Goal: Task Accomplishment & Management: Use online tool/utility

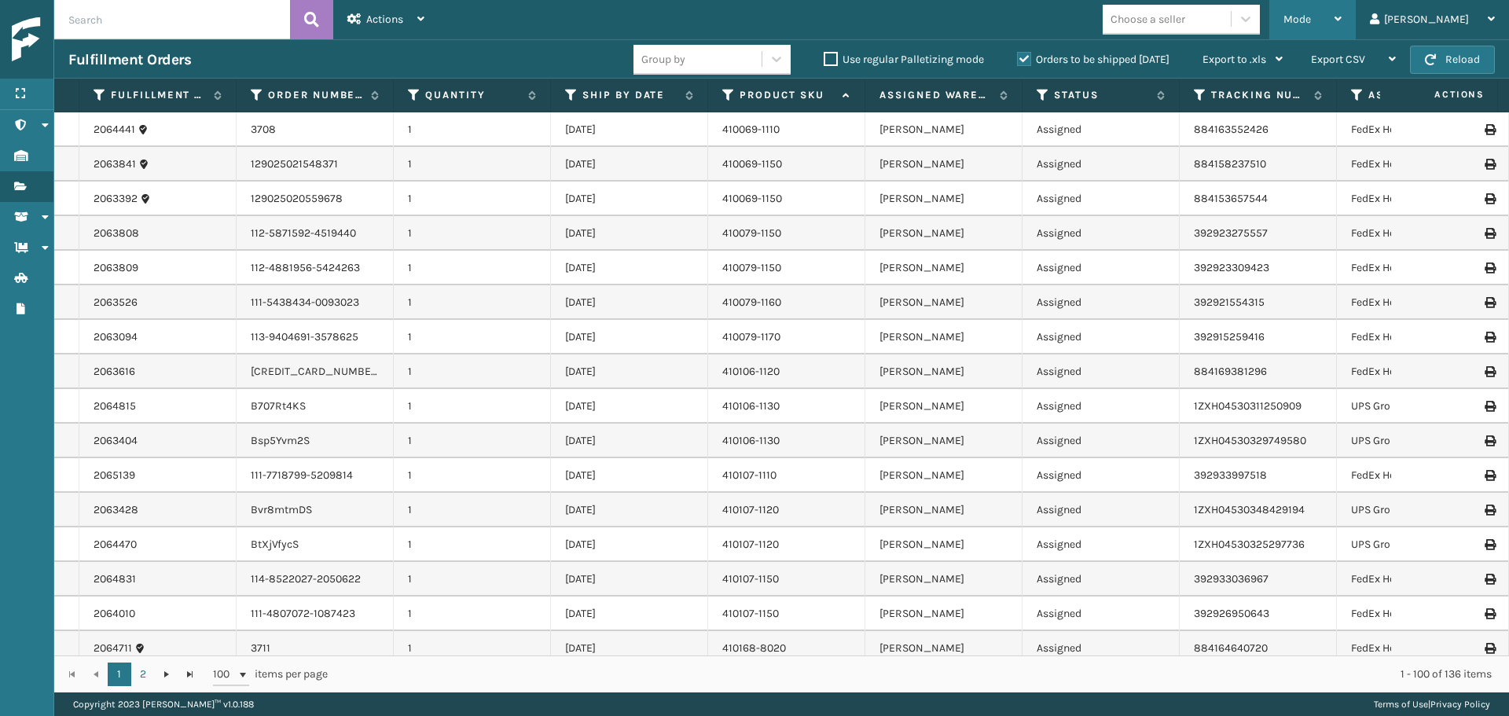
click at [1342, 11] on div "Mode" at bounding box center [1312, 19] width 58 height 39
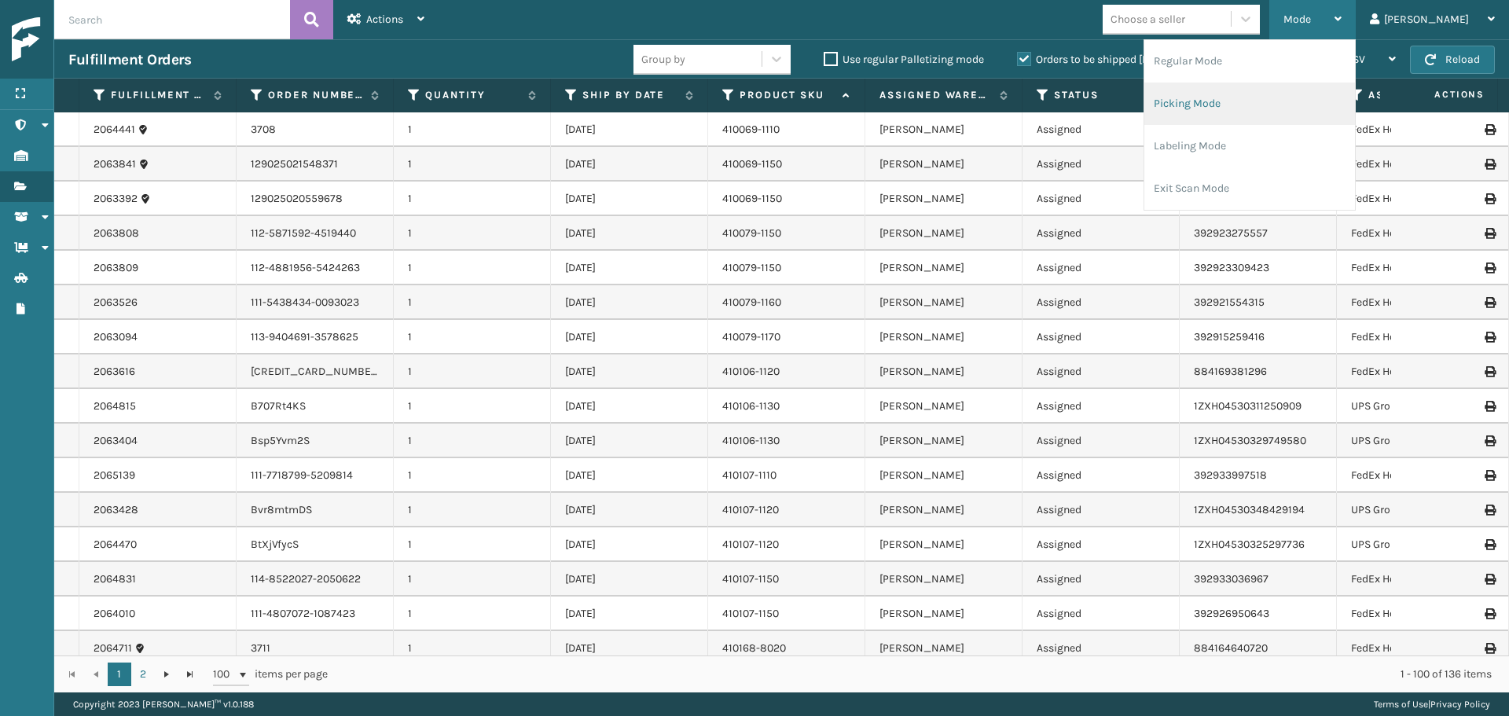
click at [1237, 101] on li "Picking Mode" at bounding box center [1249, 104] width 211 height 42
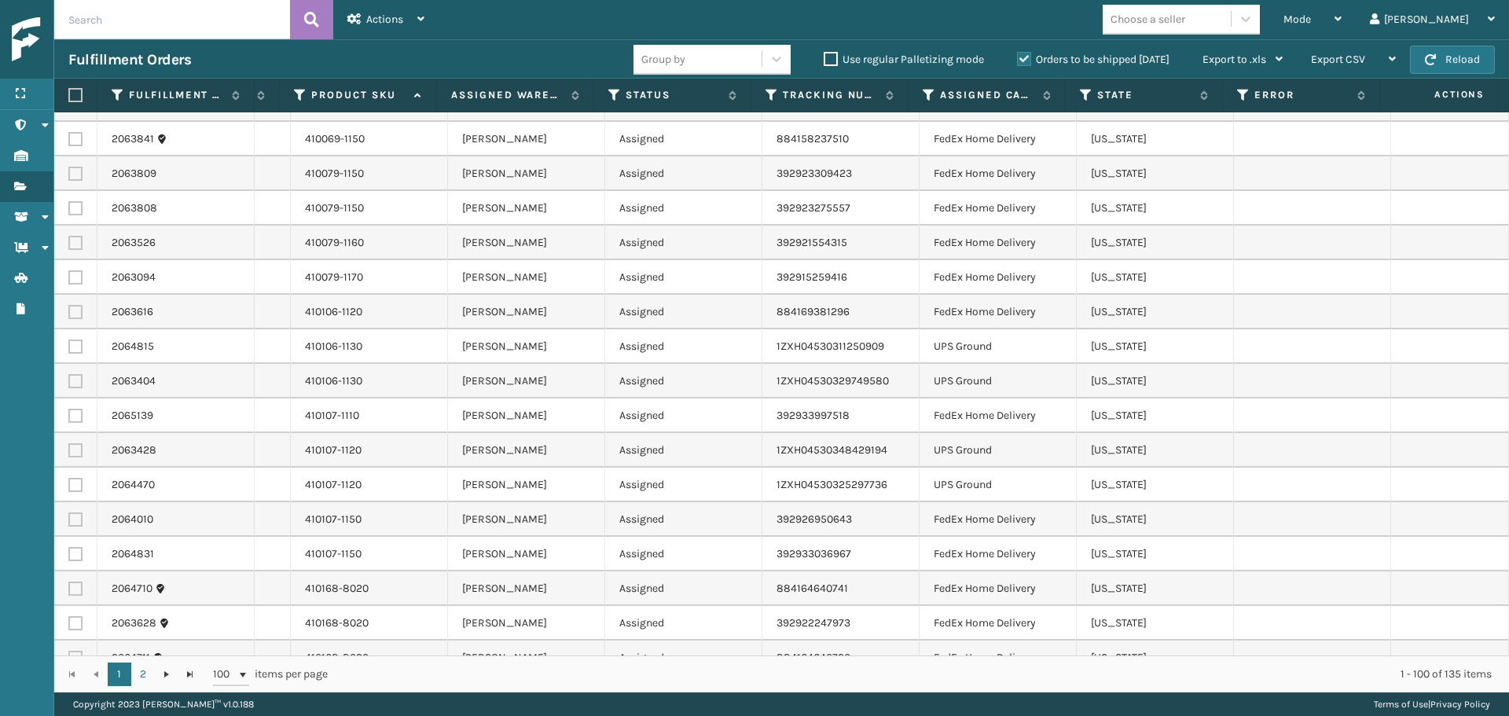
scroll to position [0, 472]
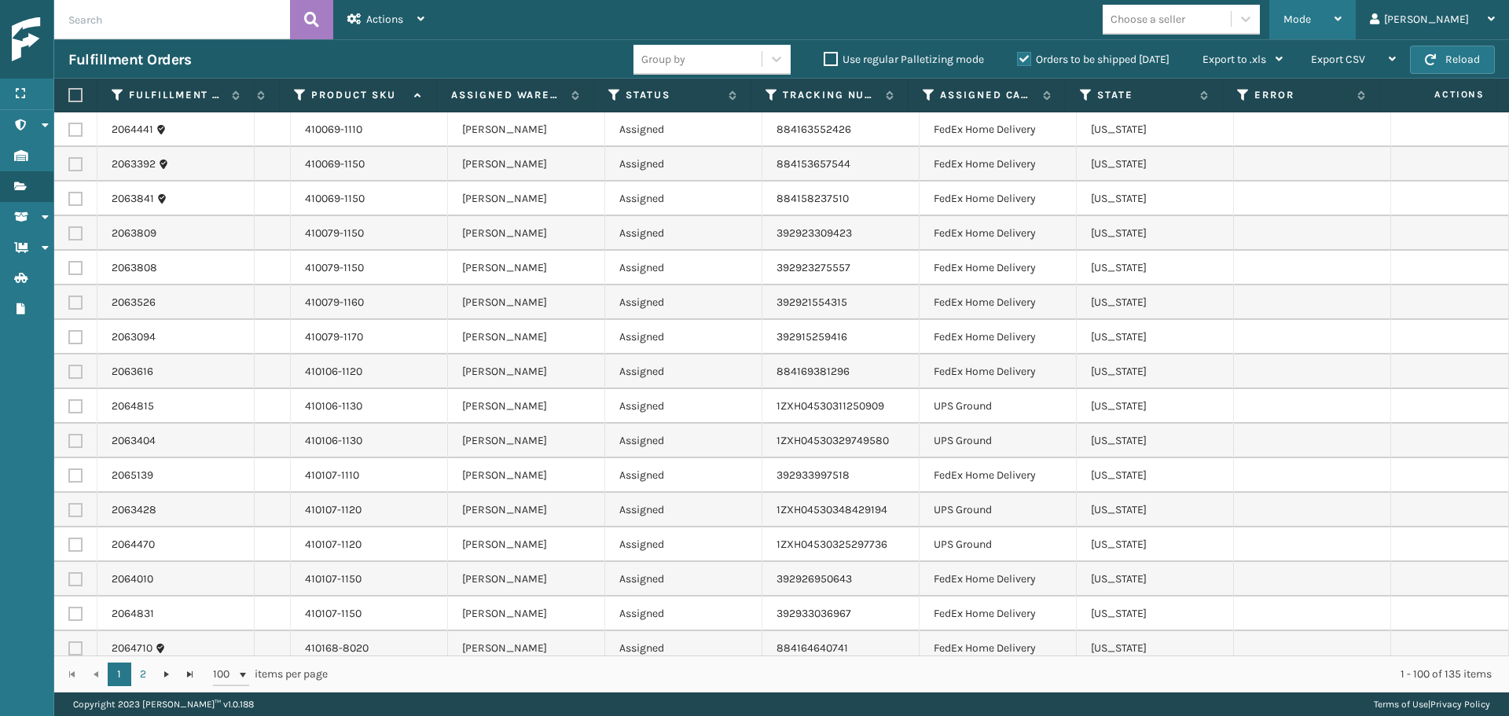
click at [1342, 21] on div "Mode" at bounding box center [1312, 19] width 58 height 39
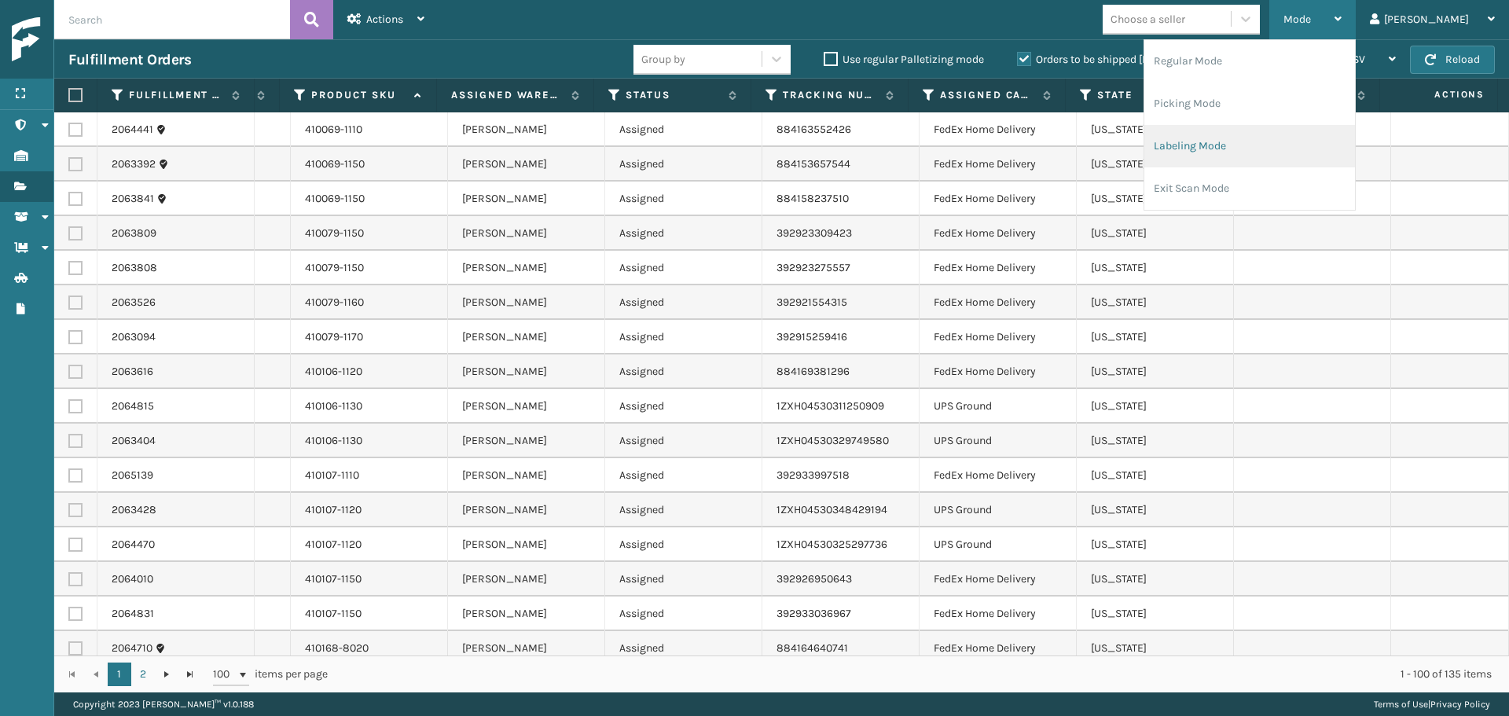
click at [1273, 136] on li "Labeling Mode" at bounding box center [1249, 146] width 211 height 42
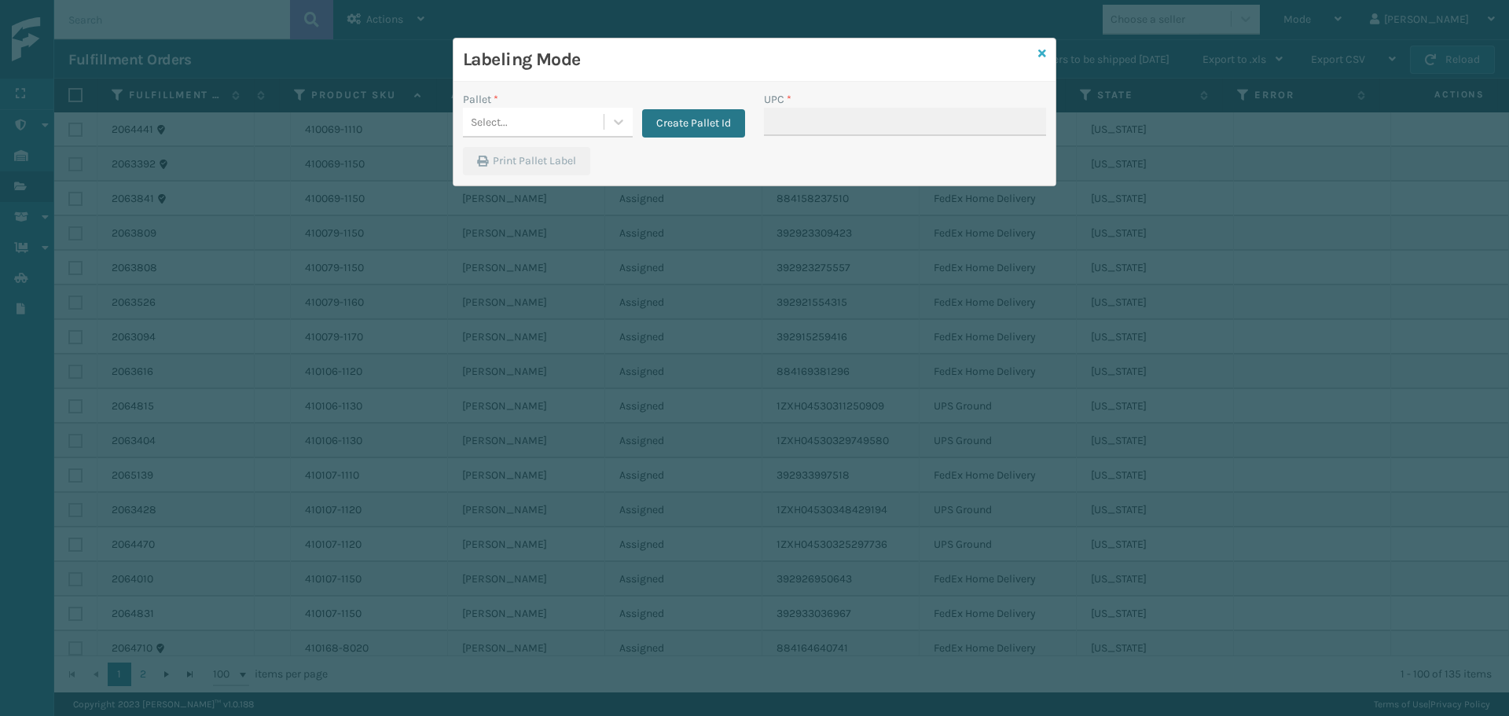
click at [1042, 50] on icon at bounding box center [1042, 53] width 8 height 11
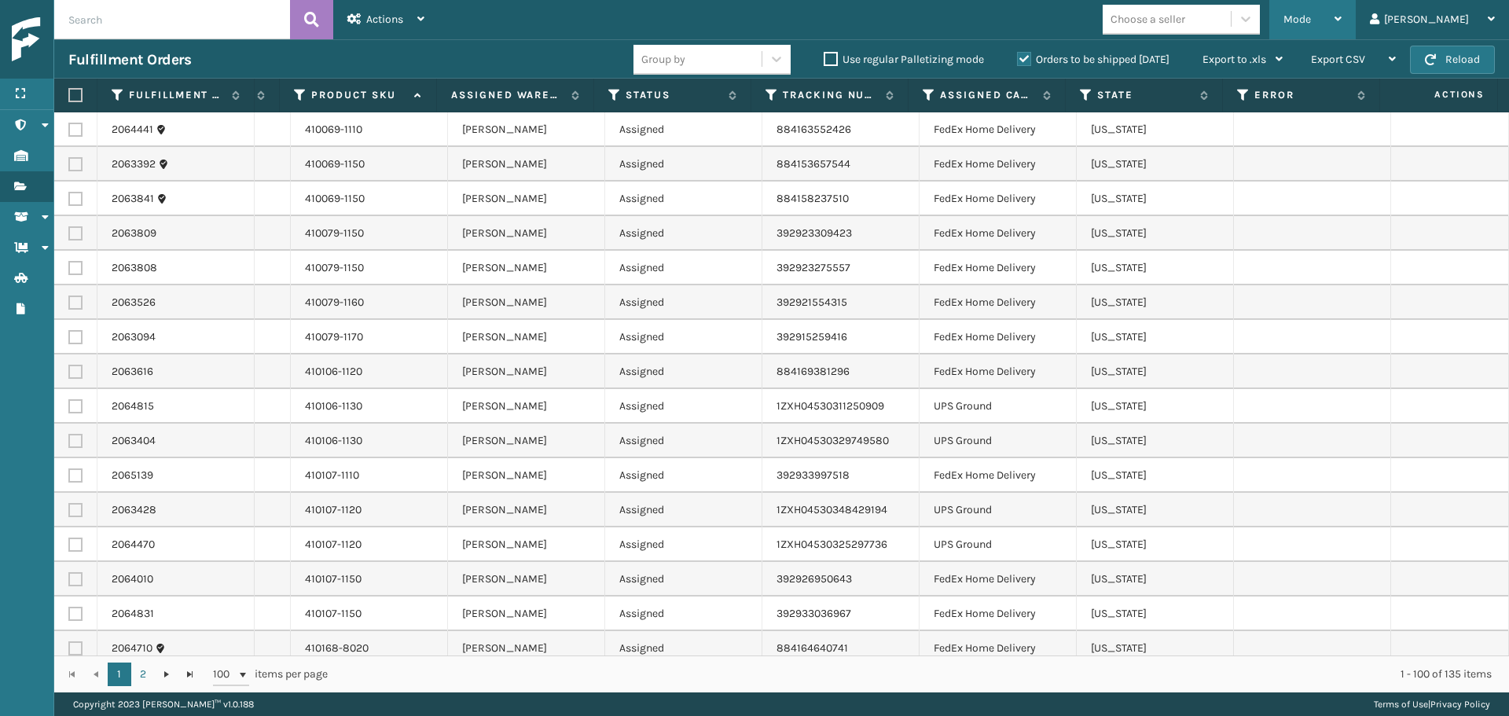
click at [1356, 31] on div "Mode Regular Mode Picking Mode Labeling Mode Exit Scan Mode" at bounding box center [1312, 19] width 86 height 39
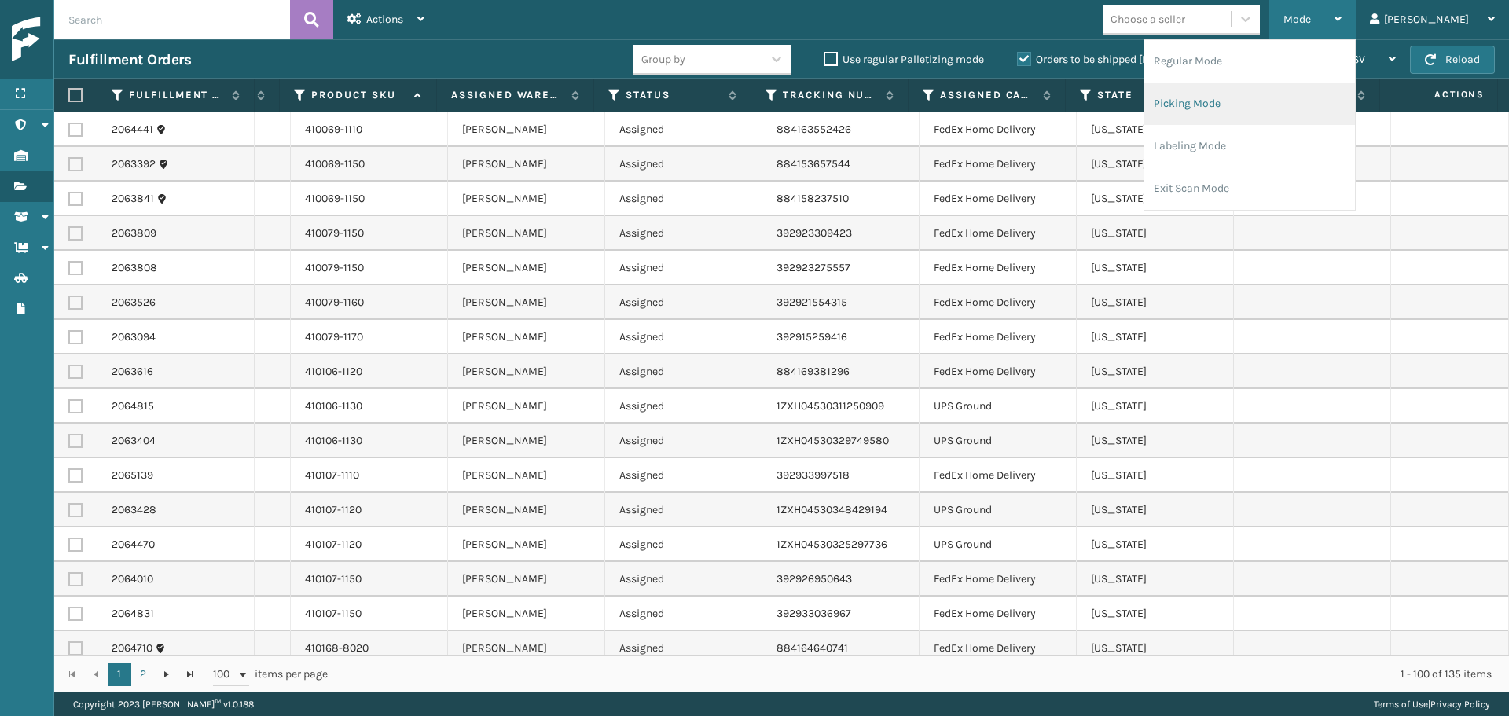
click at [1295, 94] on li "Picking Mode" at bounding box center [1249, 104] width 211 height 42
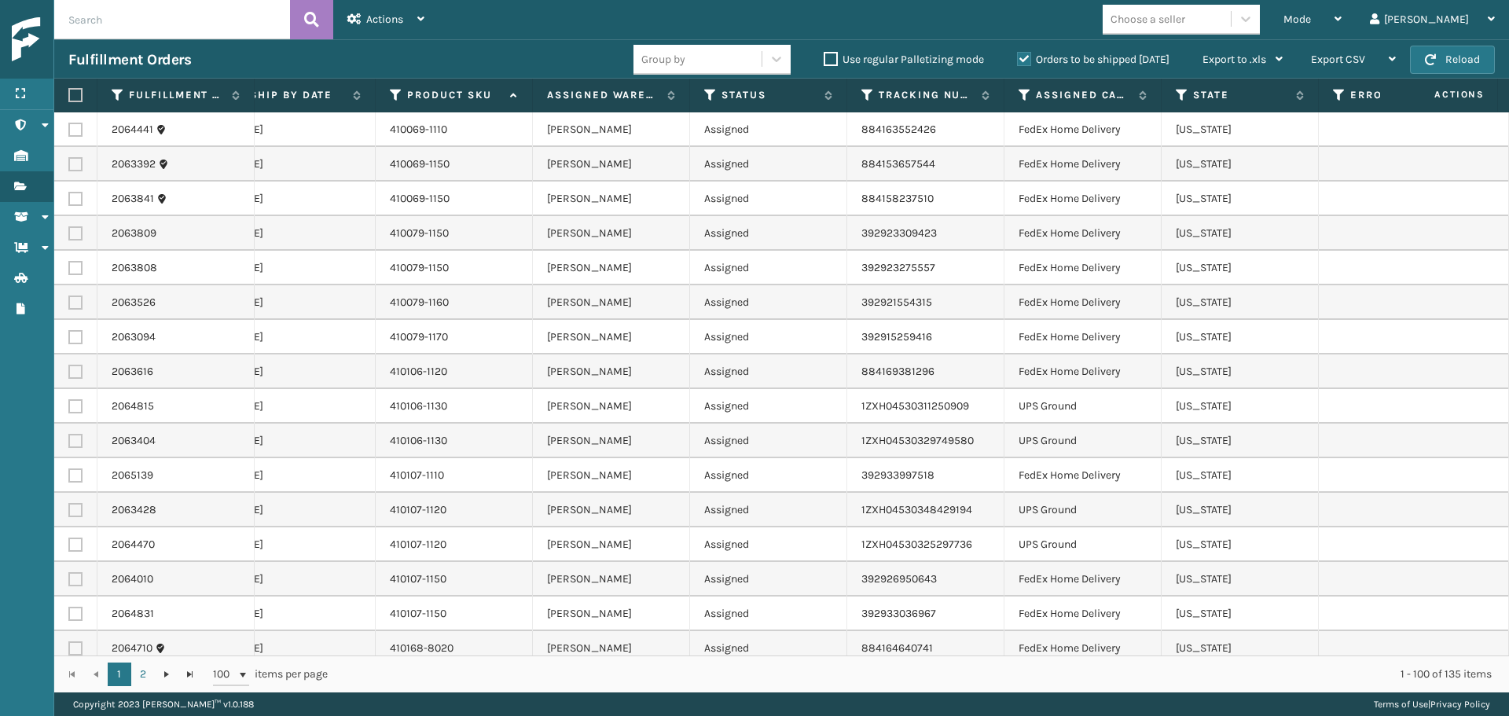
scroll to position [0, 0]
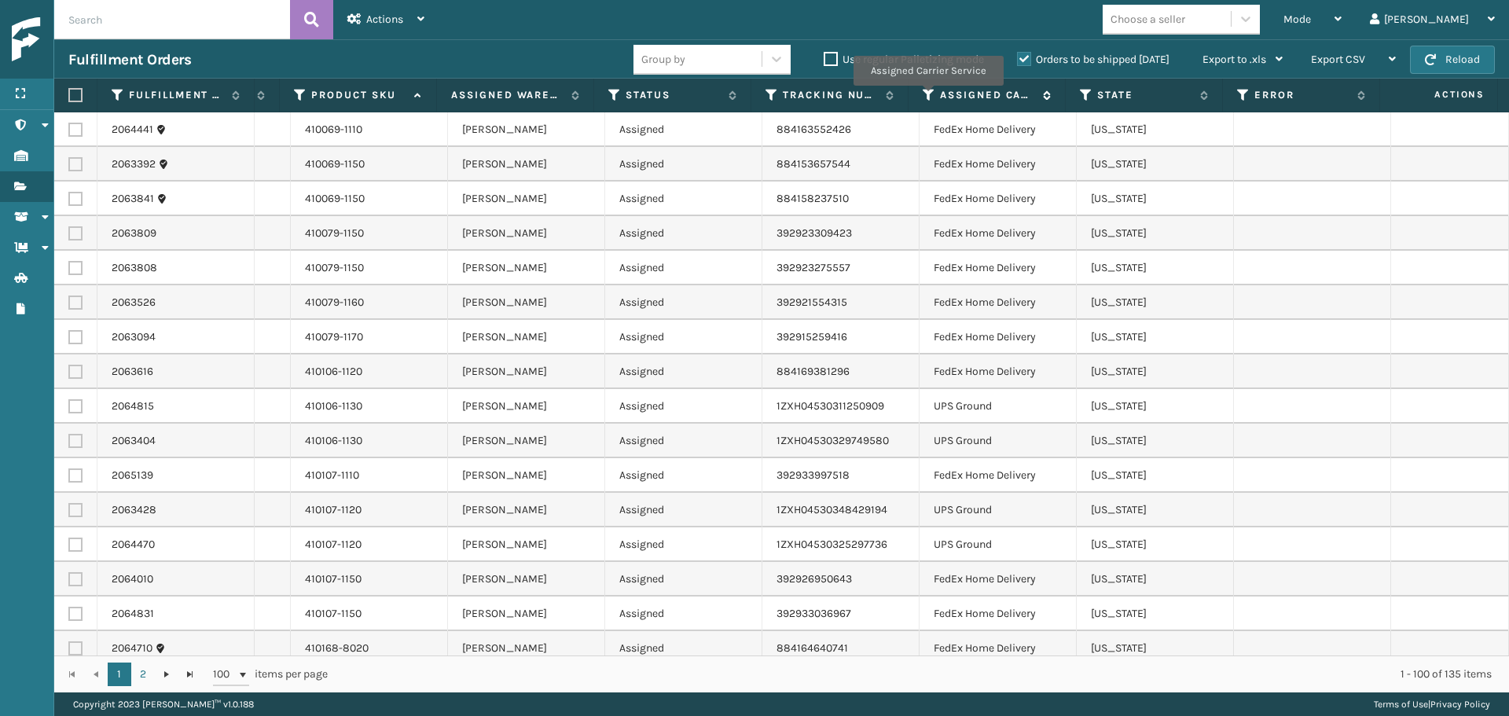
click at [927, 97] on icon at bounding box center [929, 95] width 13 height 14
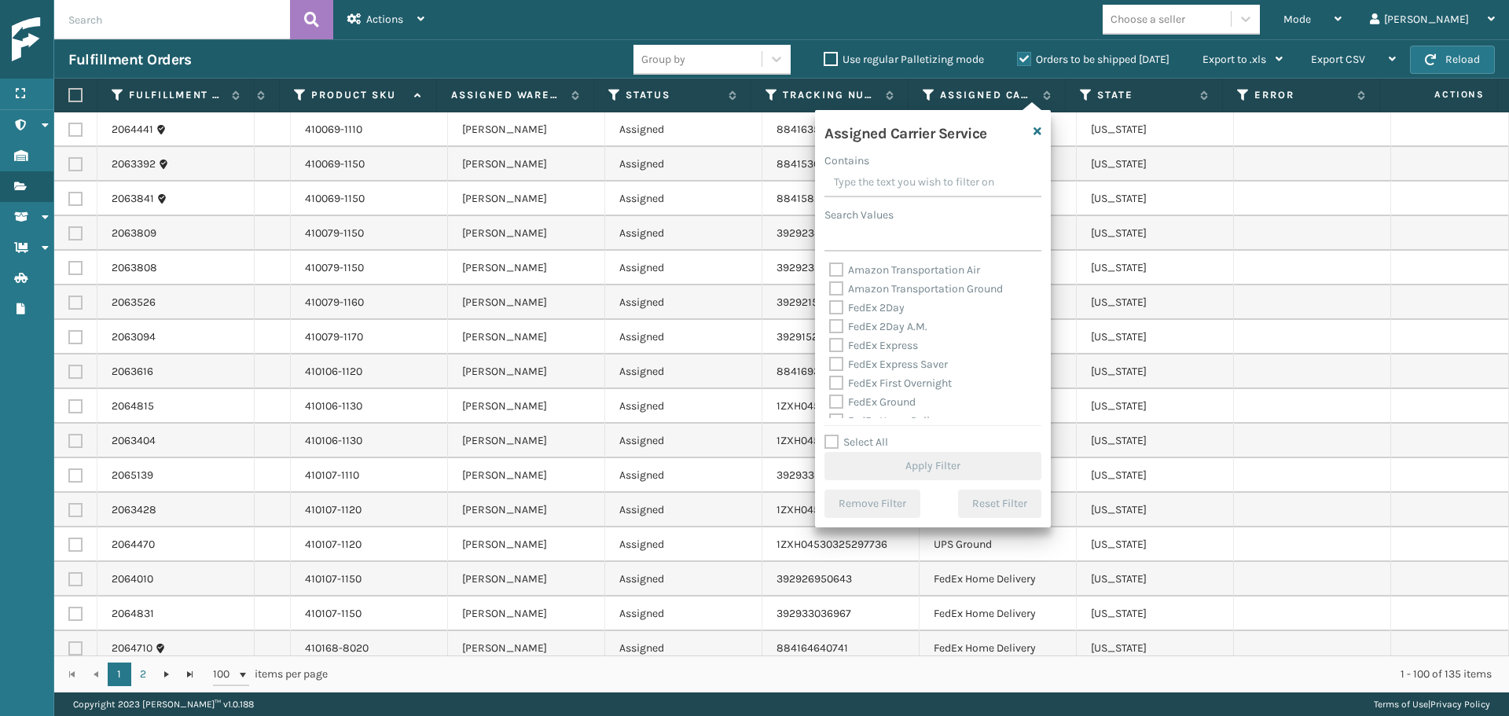
scroll to position [79, 0]
click at [842, 323] on label "FedEx Ground" at bounding box center [872, 323] width 86 height 13
click at [830, 323] on input "FedEx Ground" at bounding box center [829, 319] width 1 height 10
checkbox input "true"
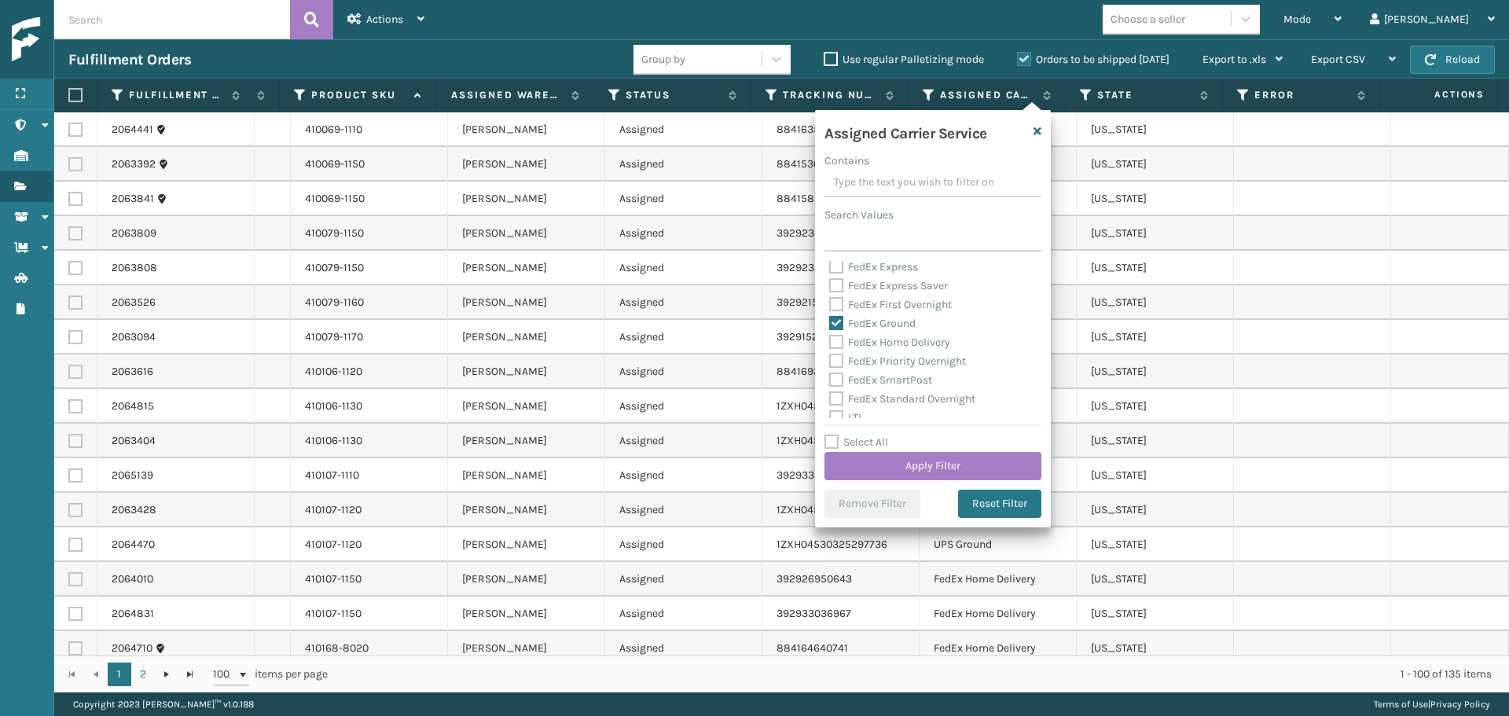
click at [840, 345] on label "FedEx Home Delivery" at bounding box center [889, 342] width 121 height 13
click at [830, 343] on input "FedEx Home Delivery" at bounding box center [829, 338] width 1 height 10
checkbox input "true"
click at [890, 472] on button "Apply Filter" at bounding box center [932, 466] width 217 height 28
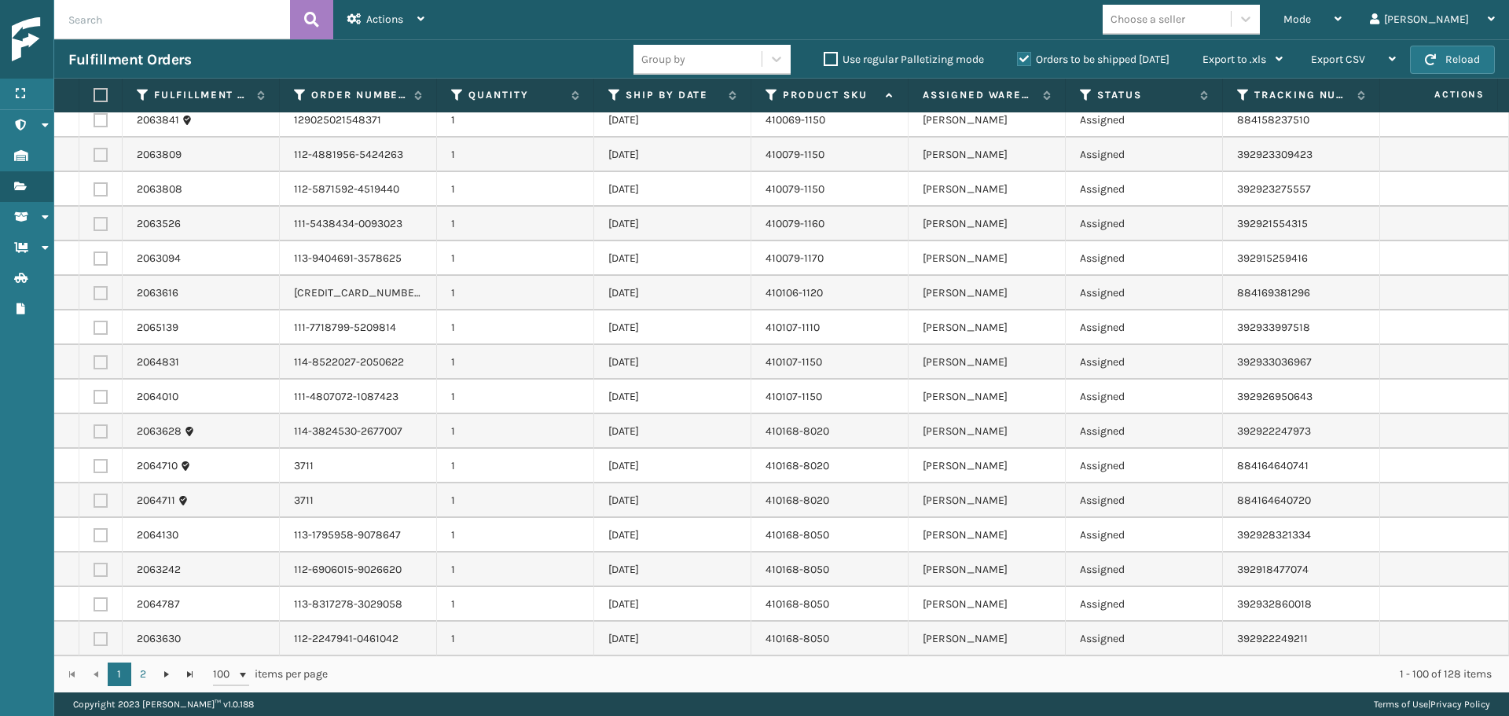
scroll to position [0, 0]
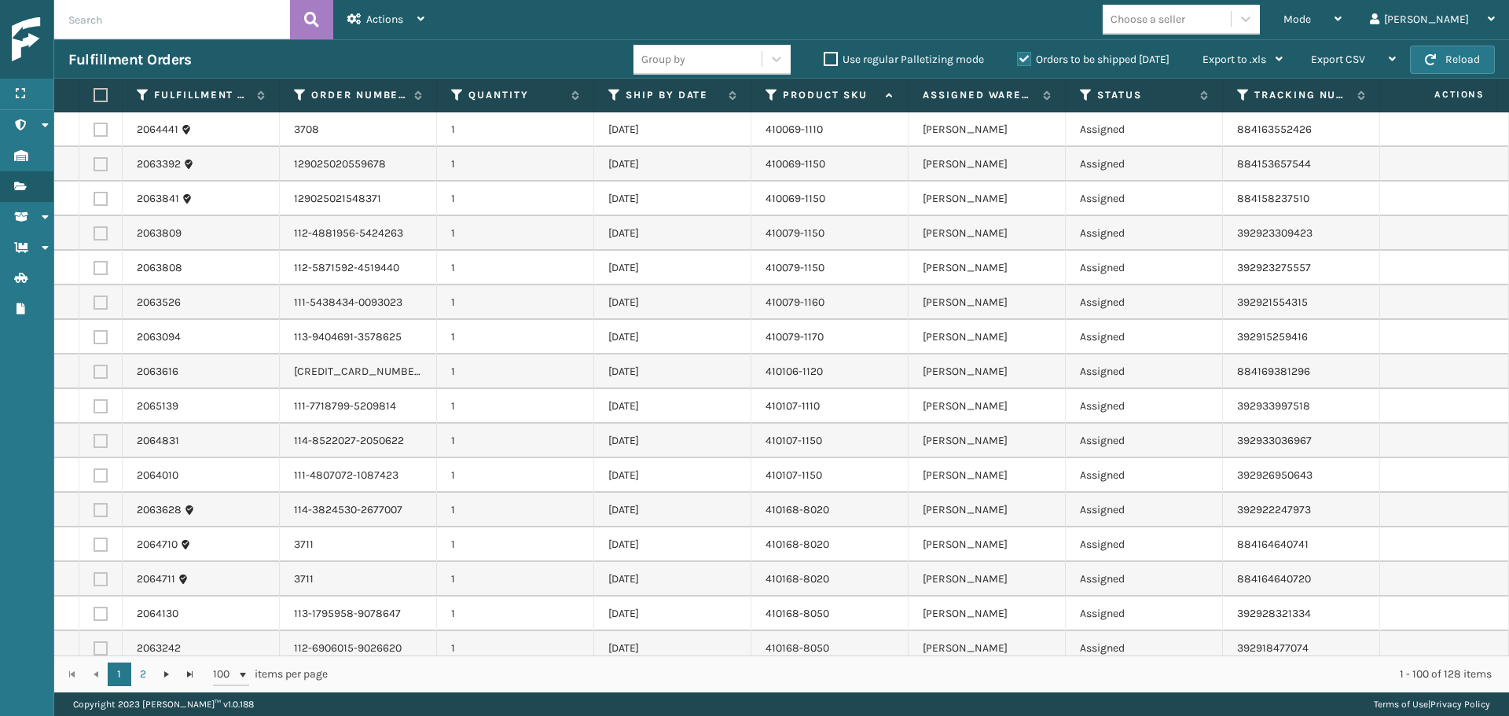
click at [98, 97] on label at bounding box center [98, 95] width 9 height 14
click at [94, 97] on input "checkbox" at bounding box center [94, 95] width 1 height 10
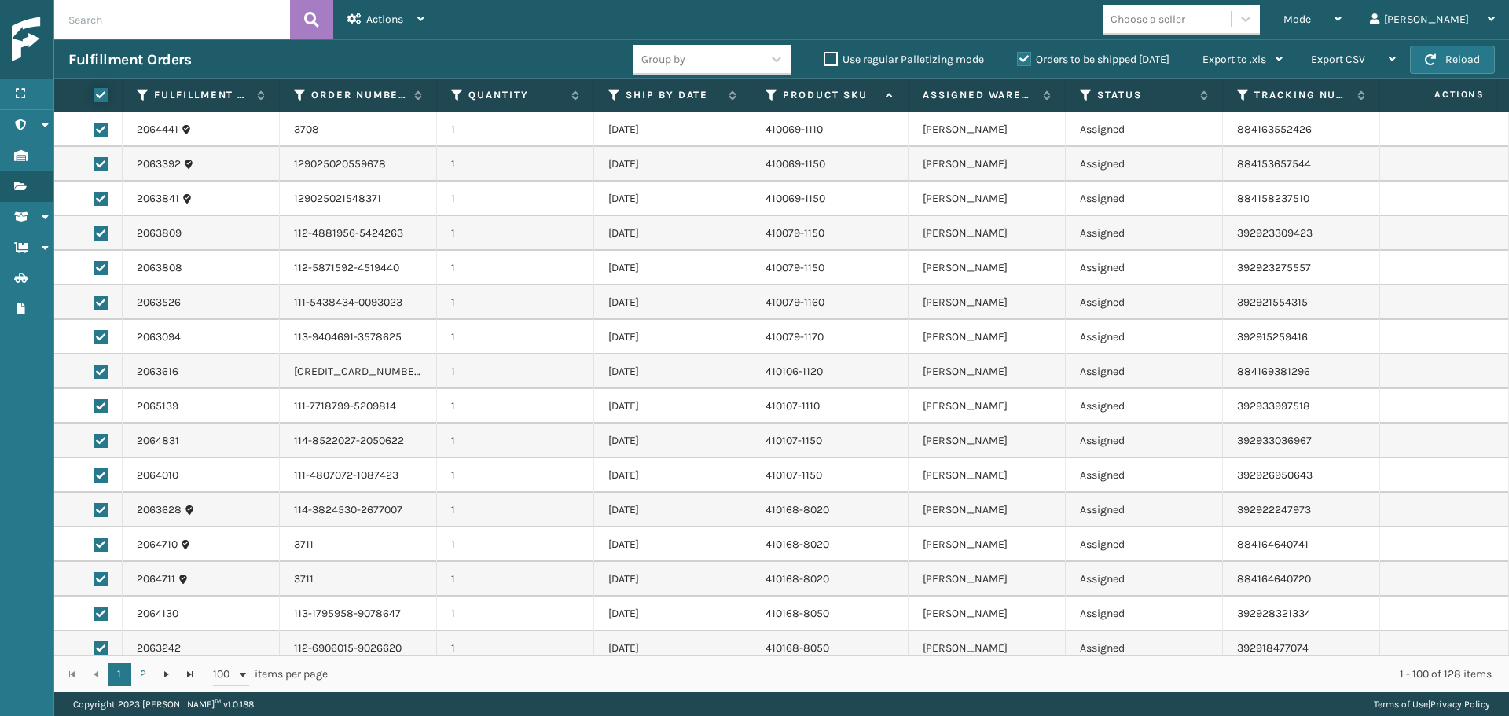
checkbox input "true"
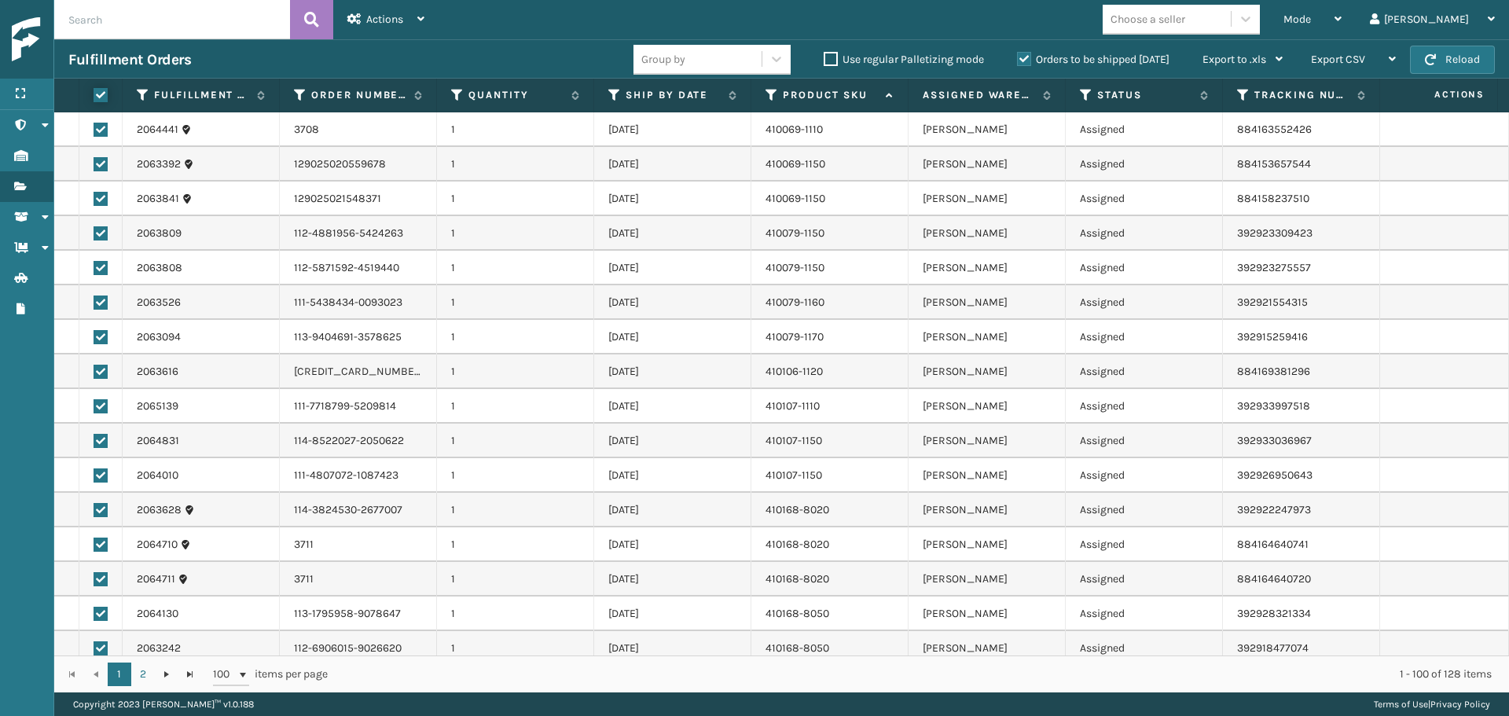
checkbox input "true"
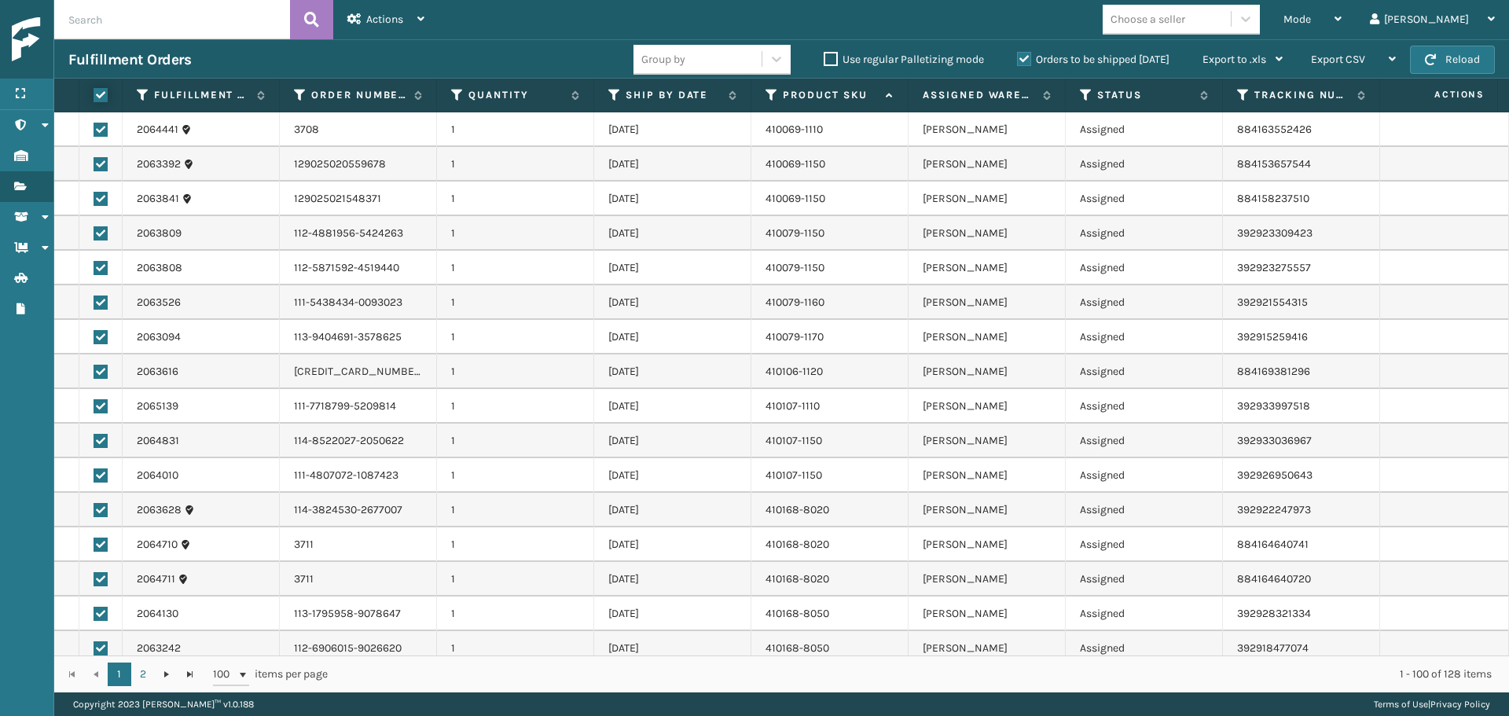
checkbox input "true"
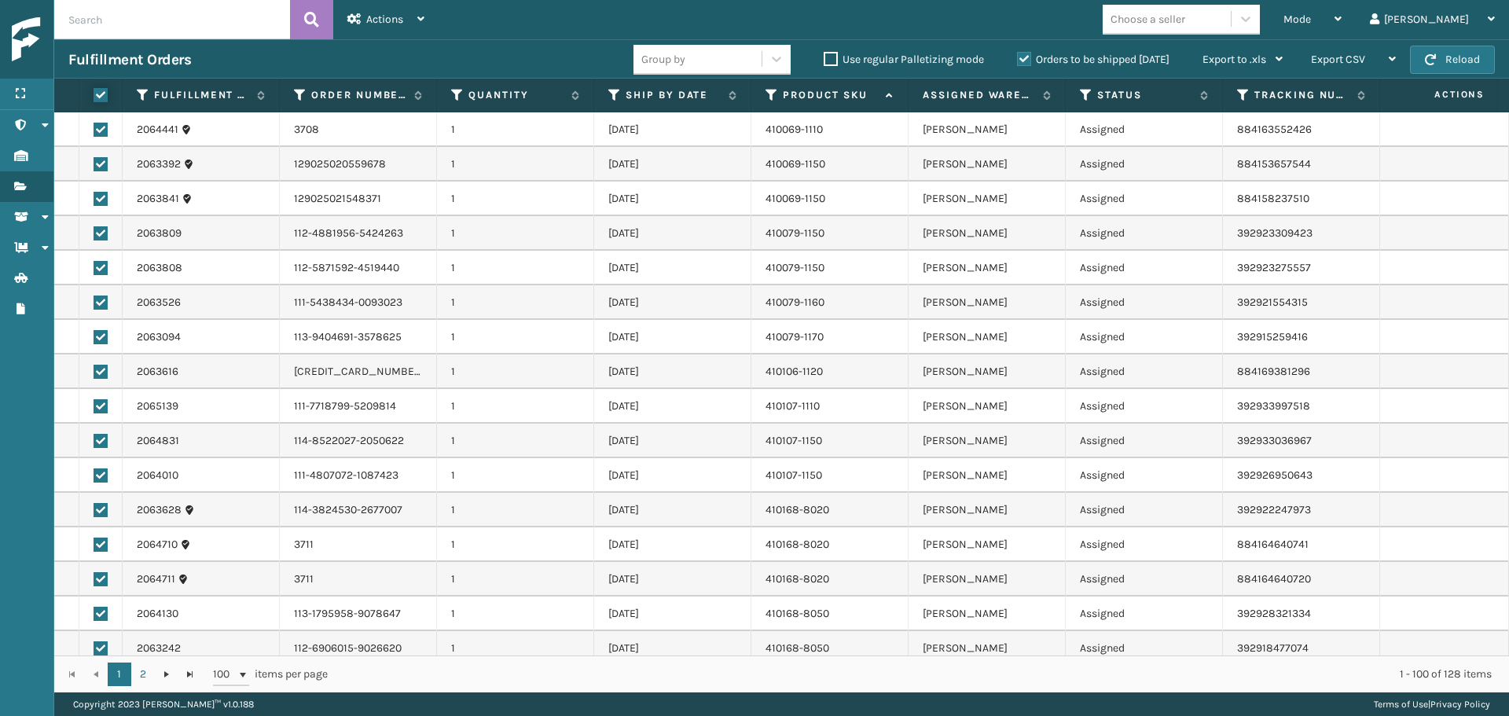
checkbox input "true"
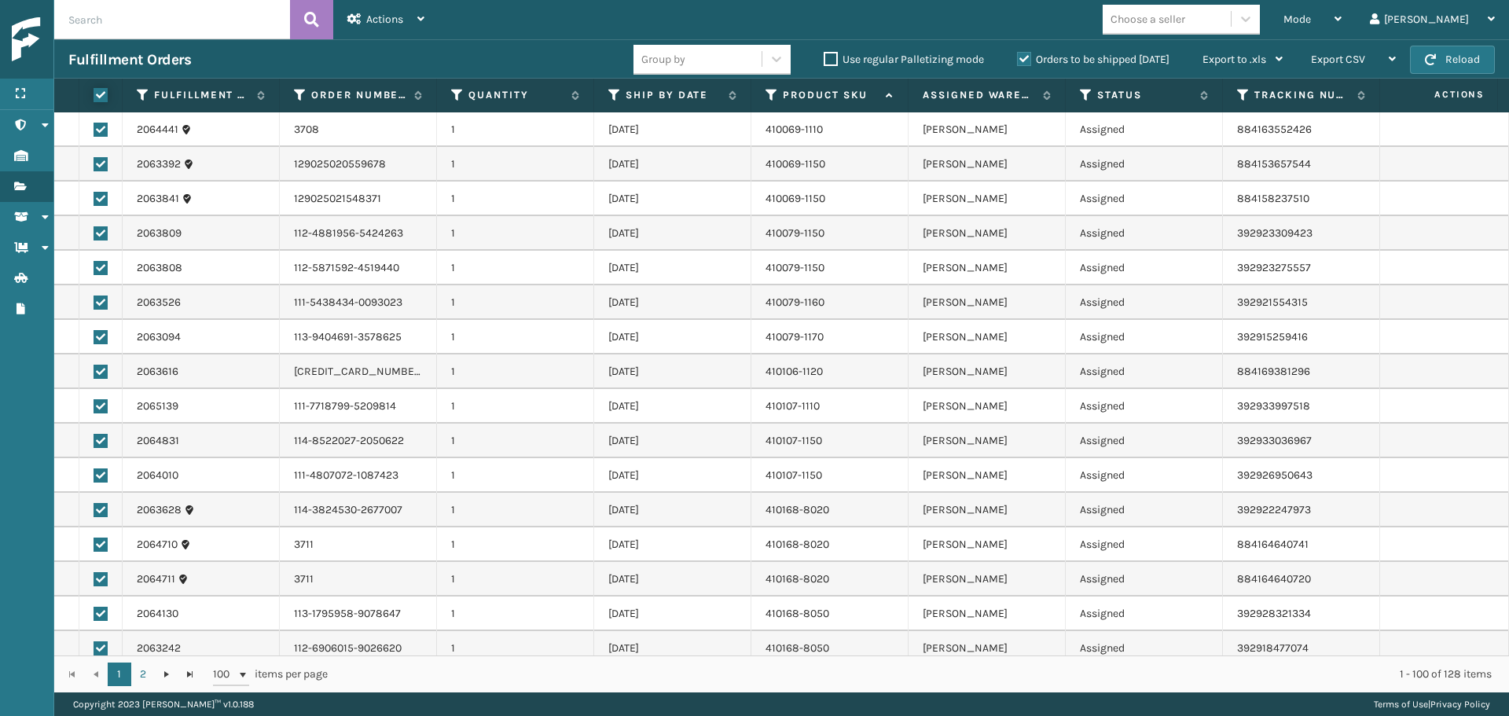
checkbox input "true"
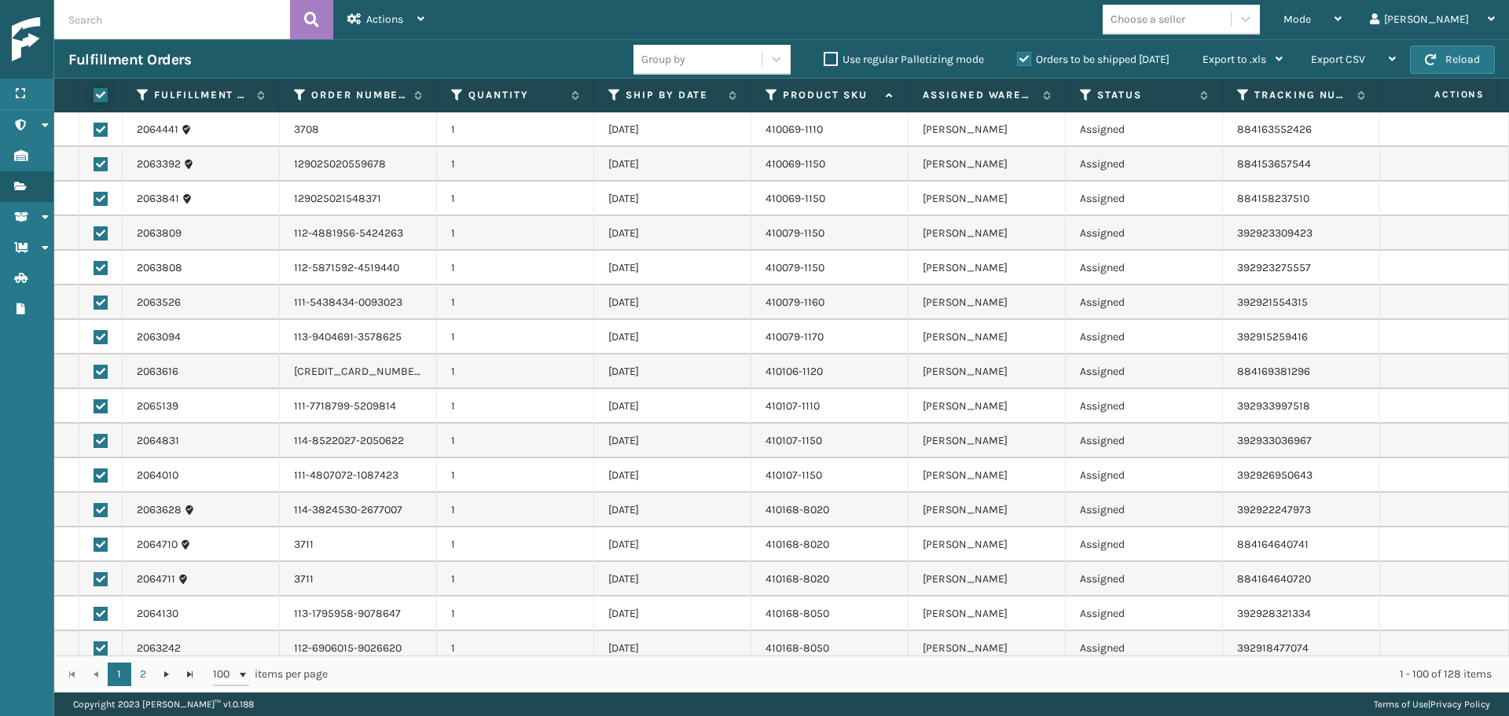
checkbox input "true"
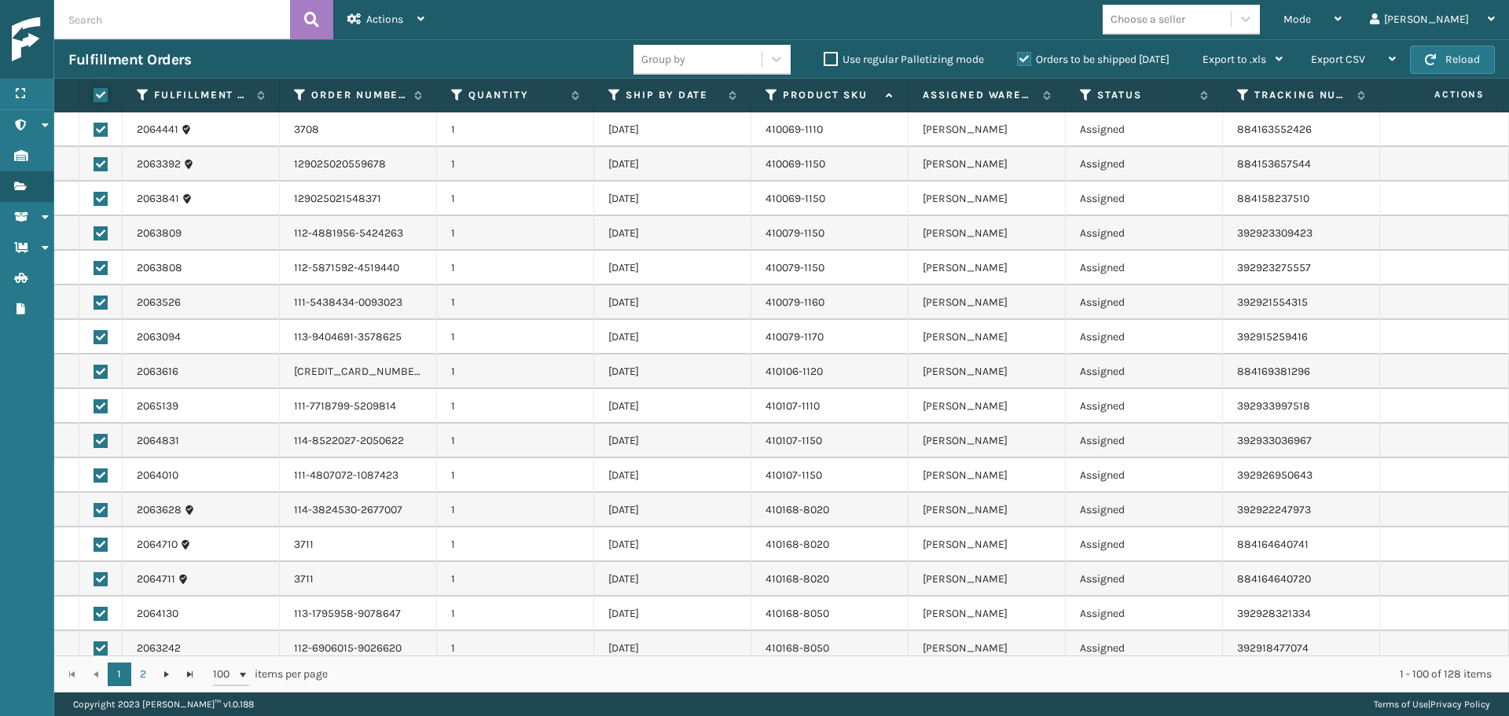
checkbox input "true"
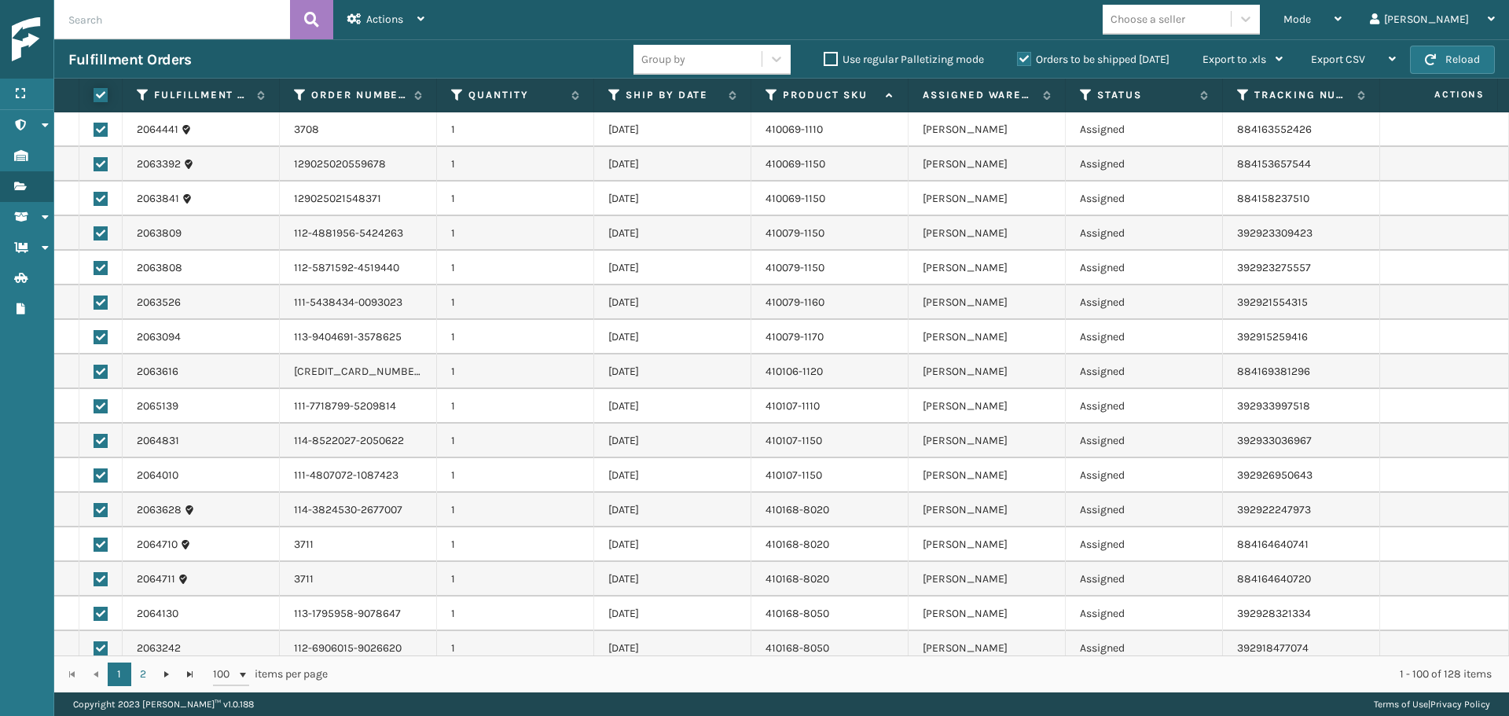
checkbox input "true"
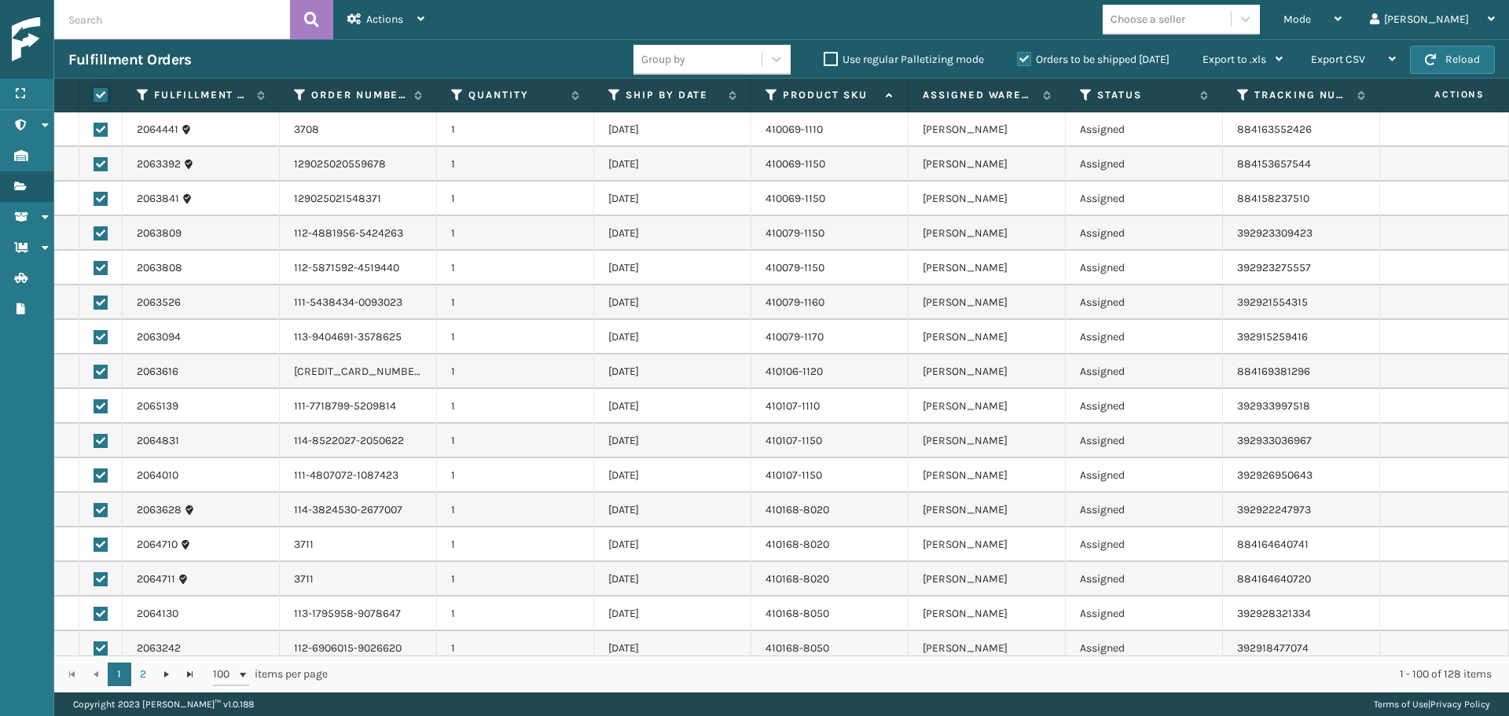
checkbox input "true"
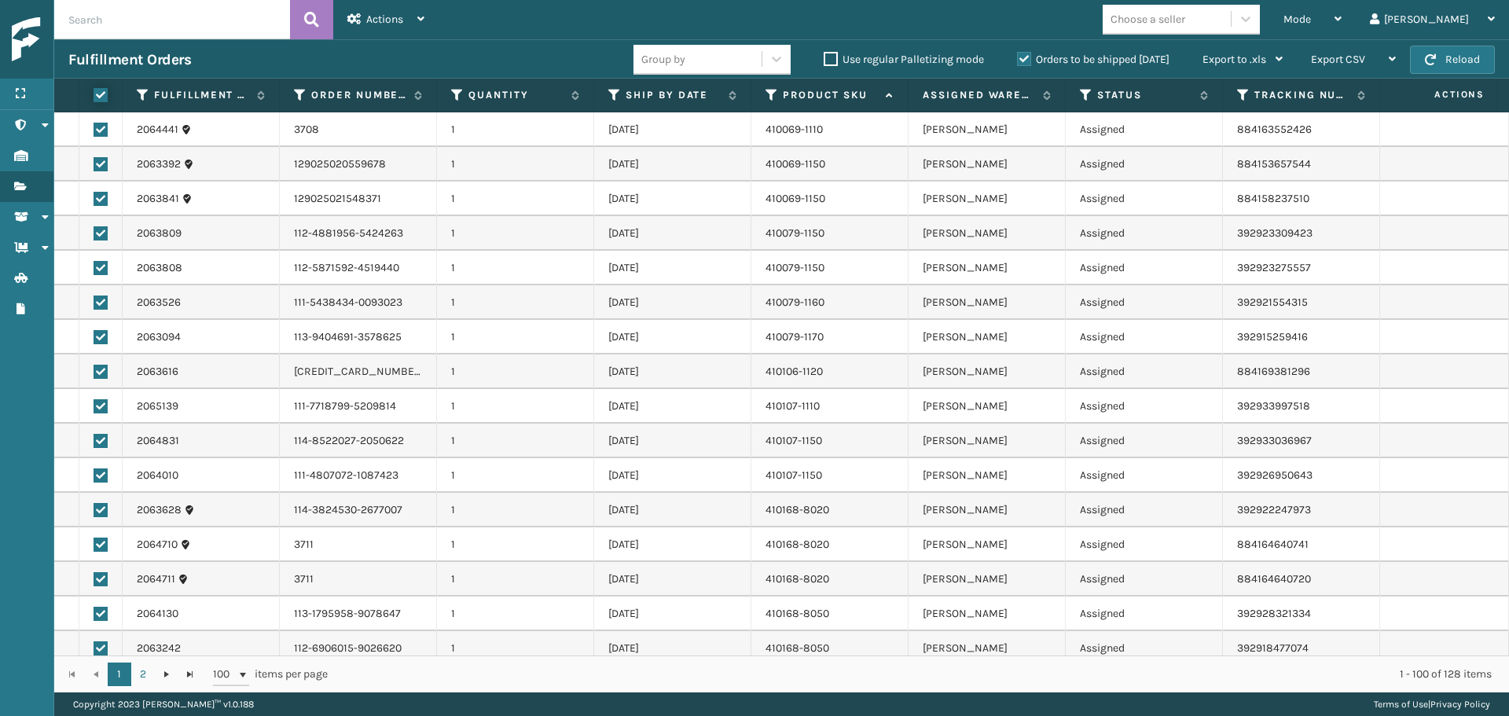
checkbox input "true"
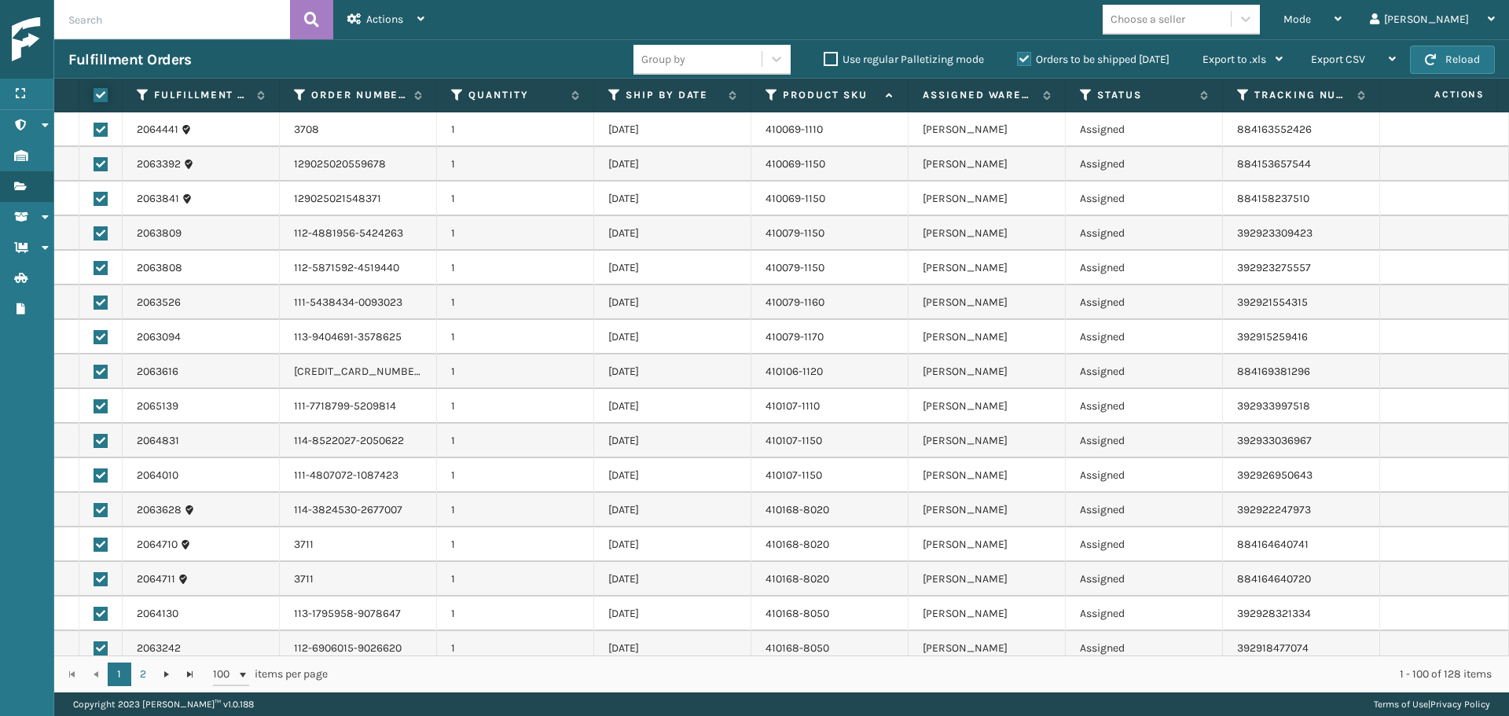
checkbox input "true"
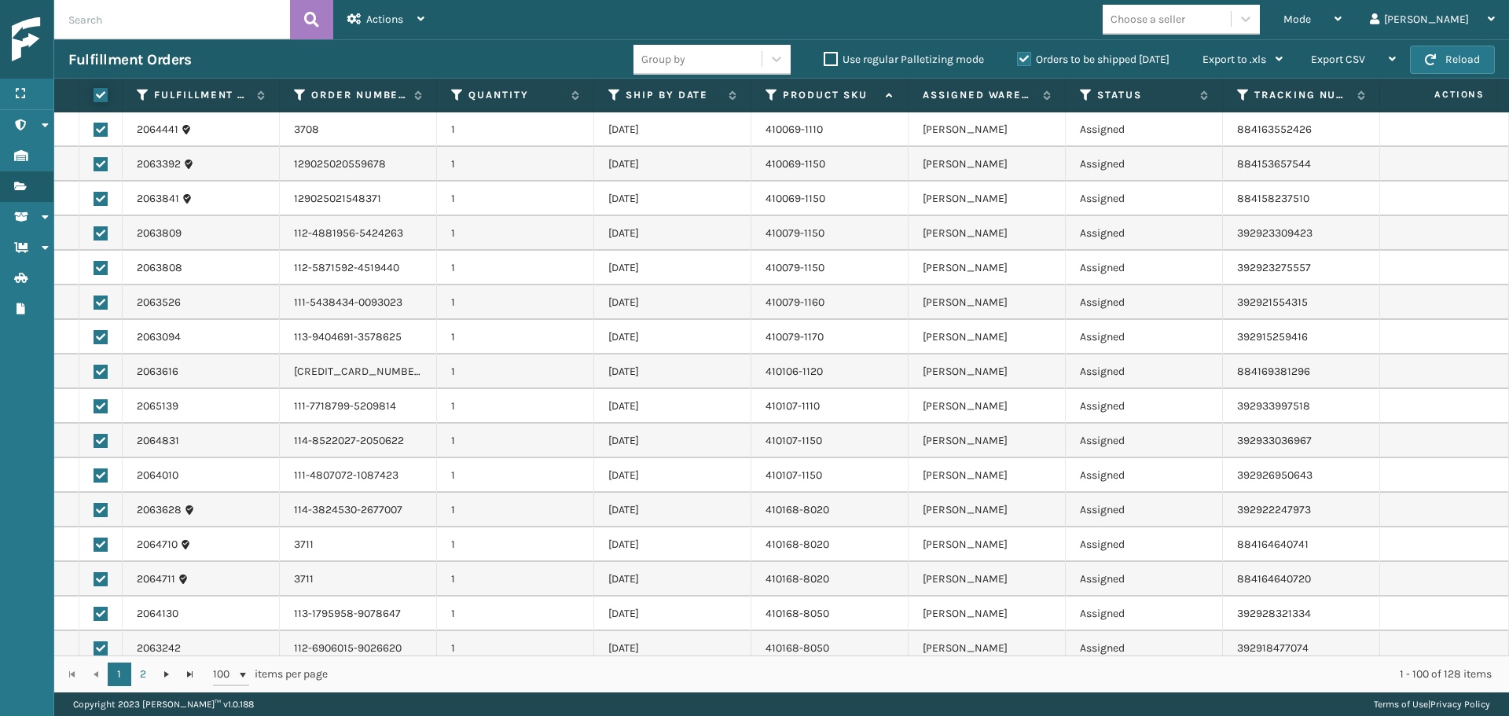
checkbox input "true"
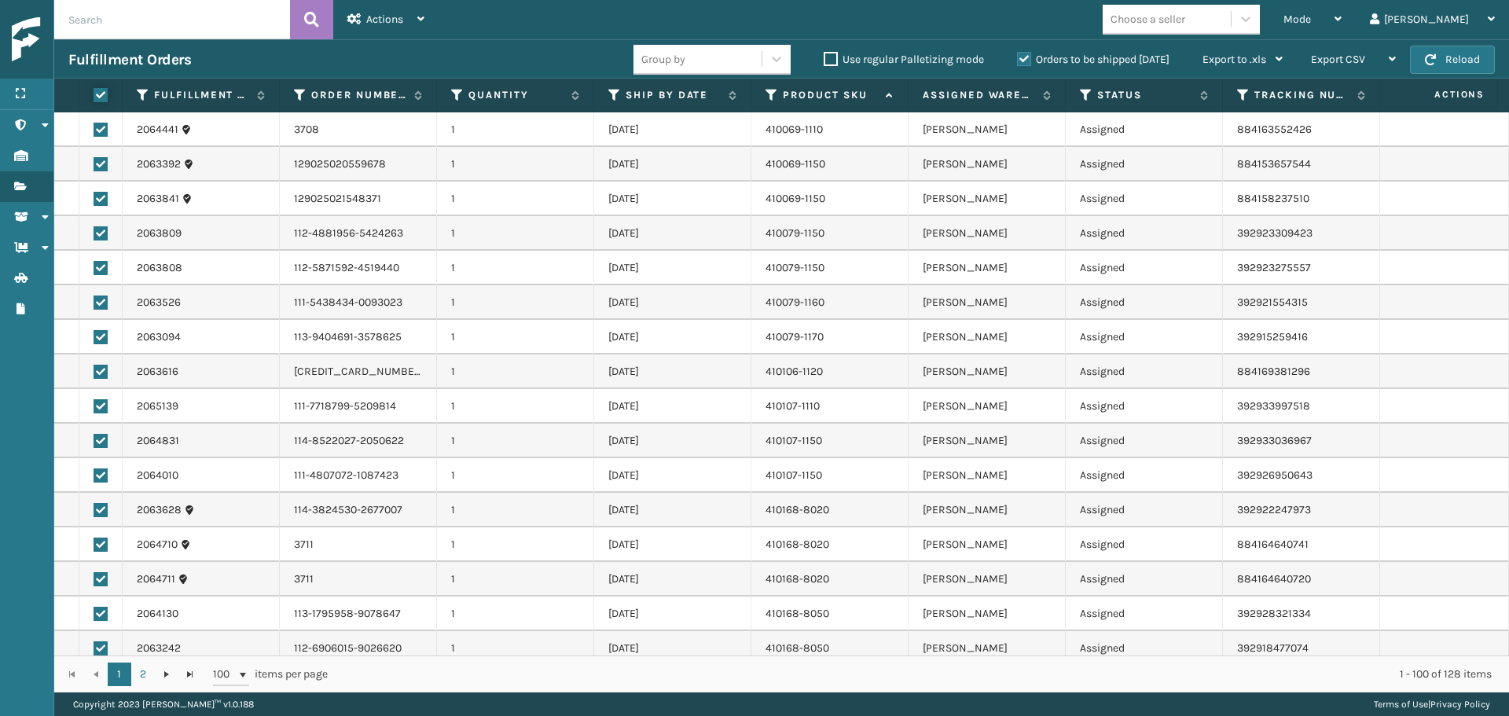
checkbox input "true"
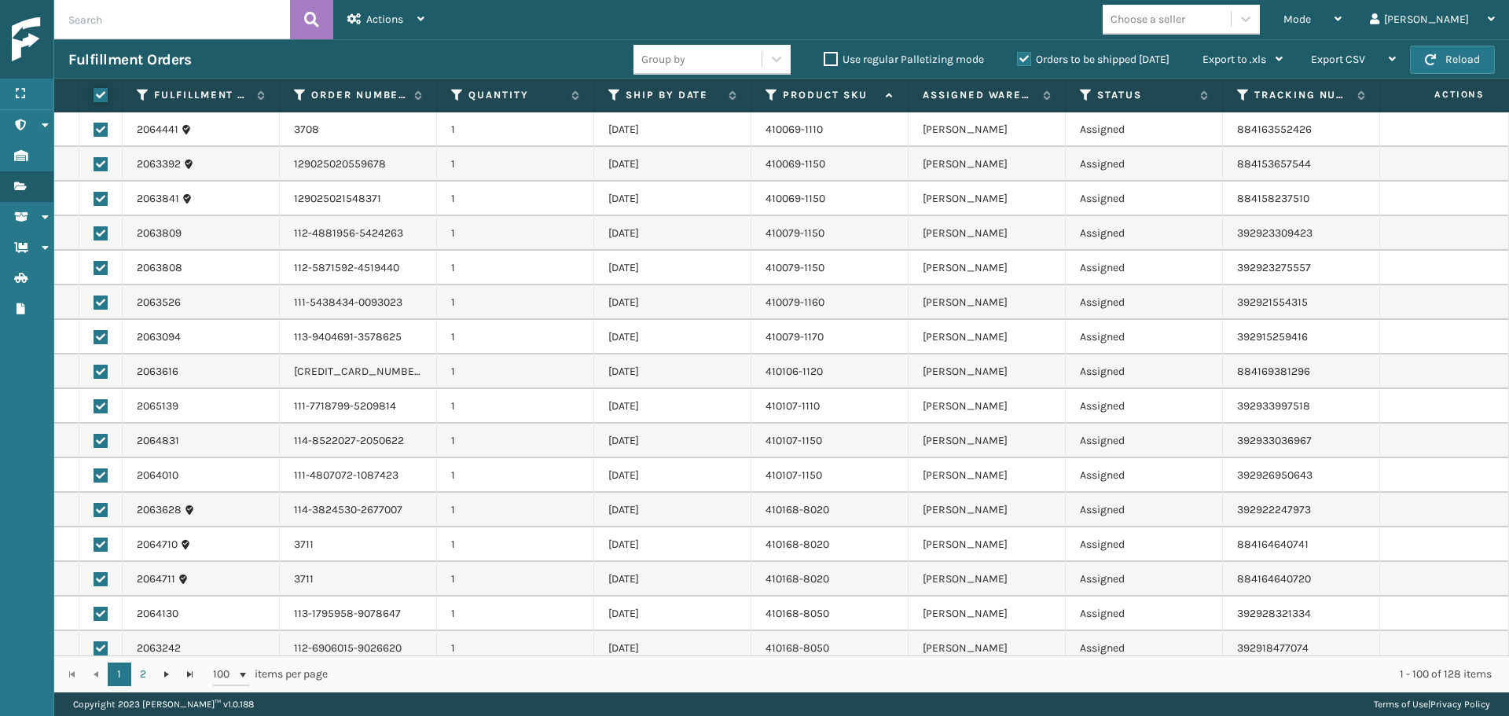
checkbox input "true"
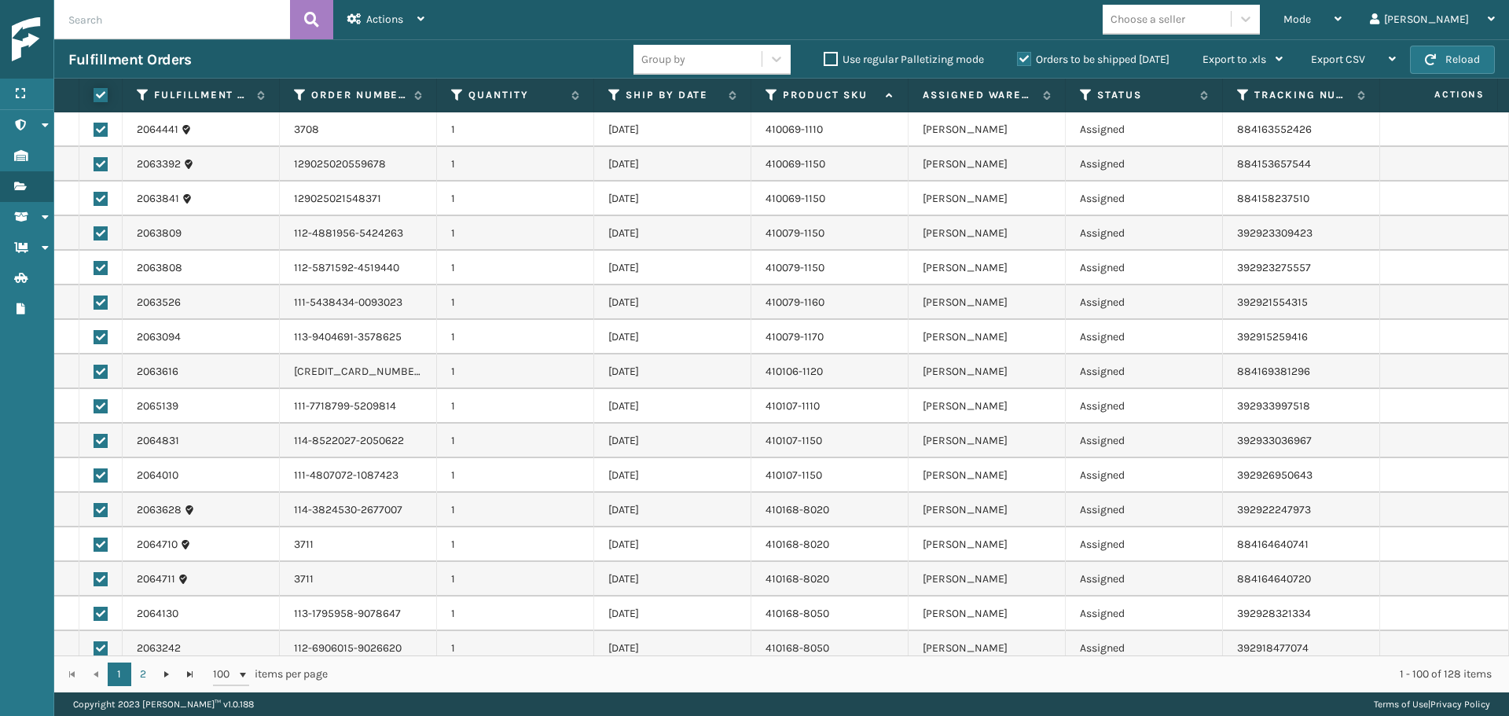
checkbox input "true"
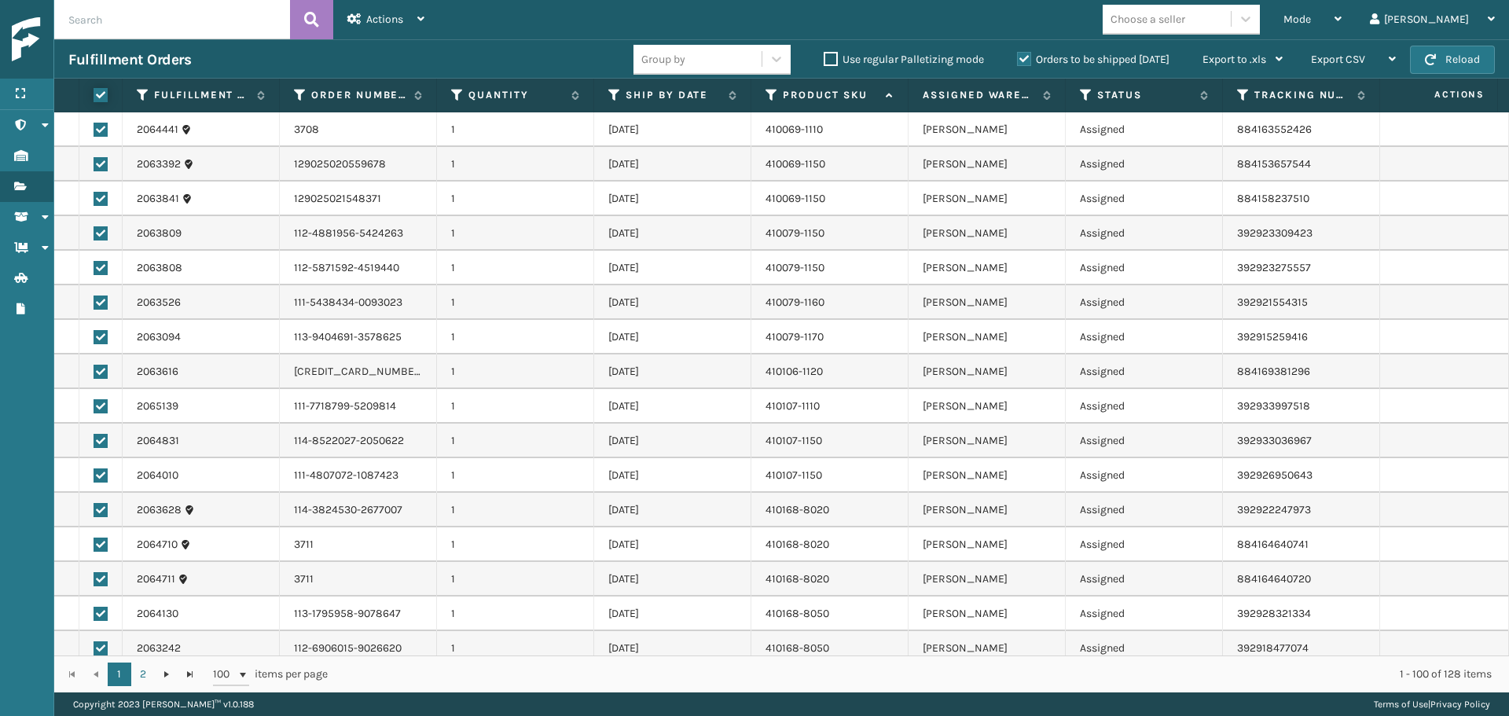
checkbox input "true"
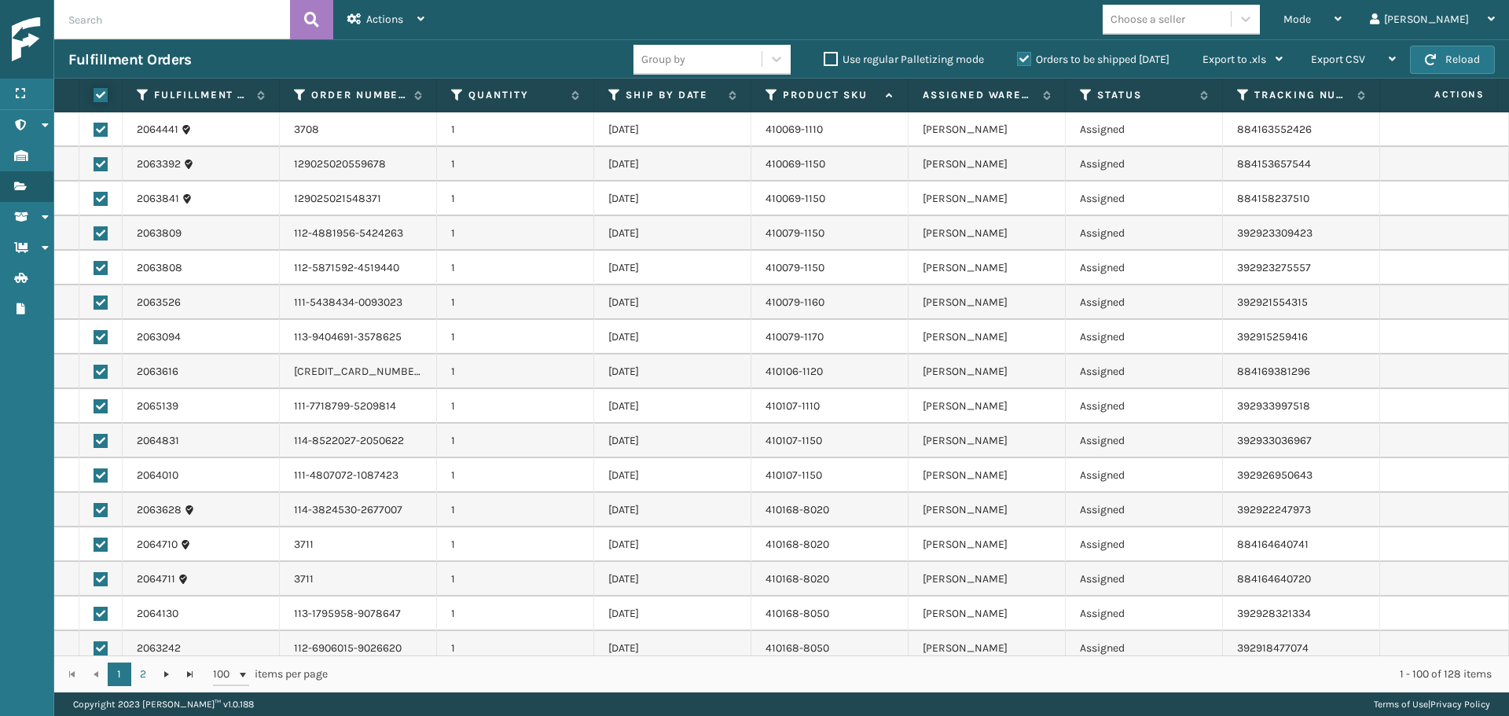
checkbox input "true"
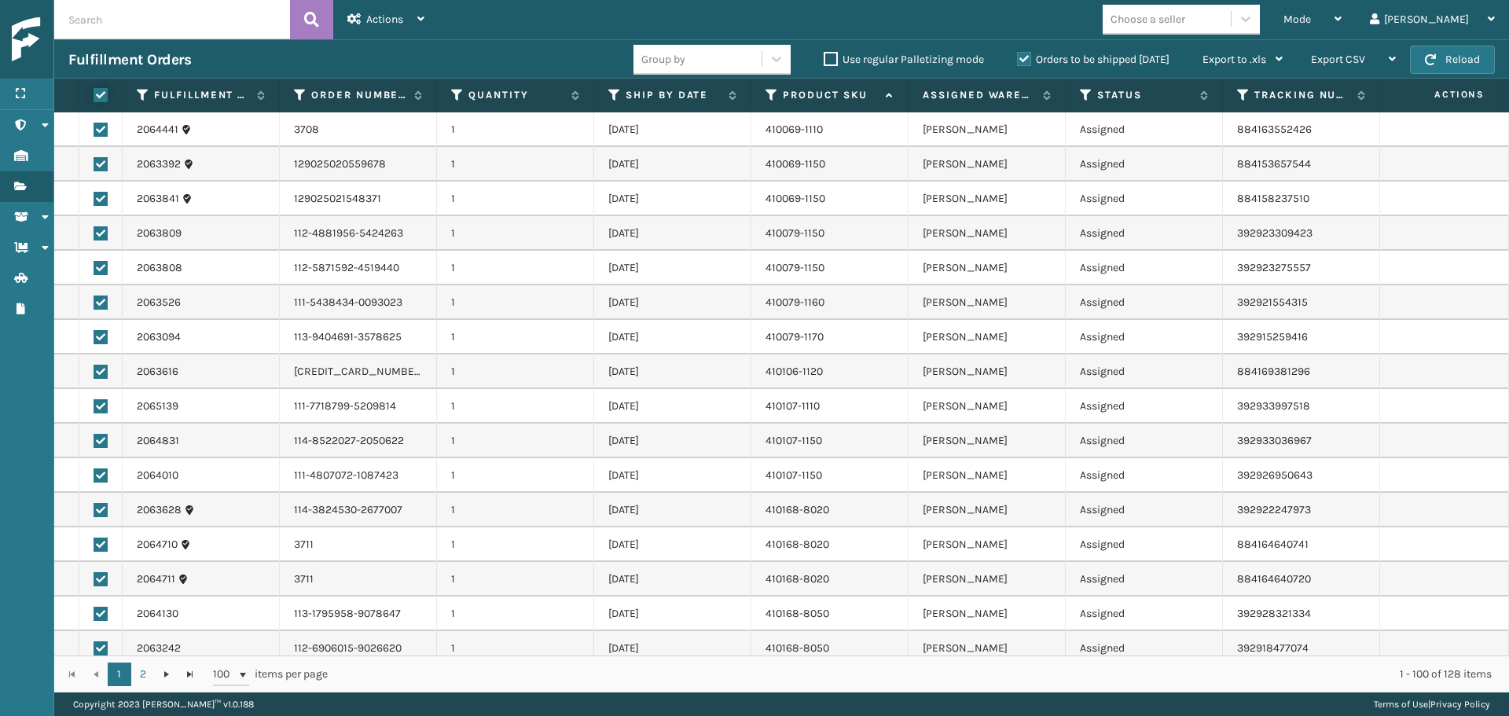
checkbox input "true"
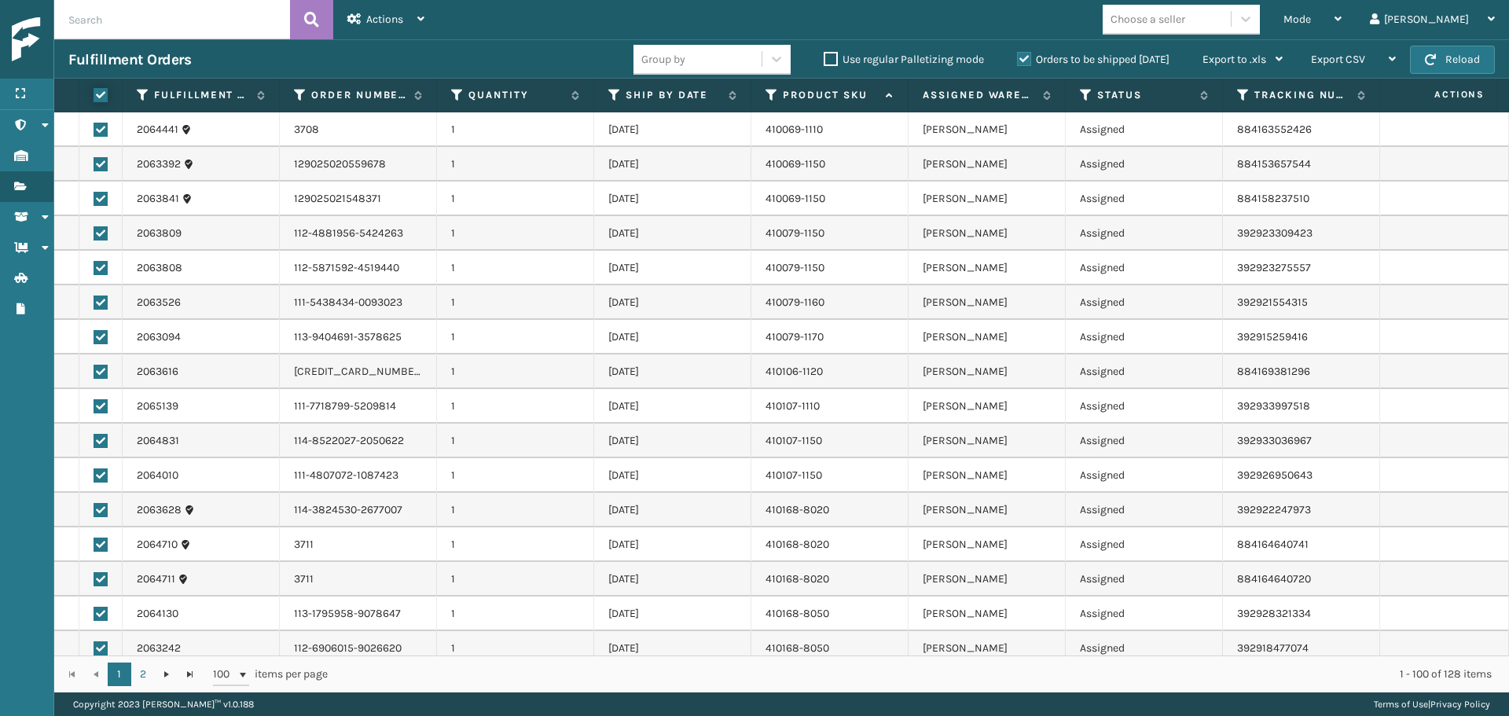
checkbox input "true"
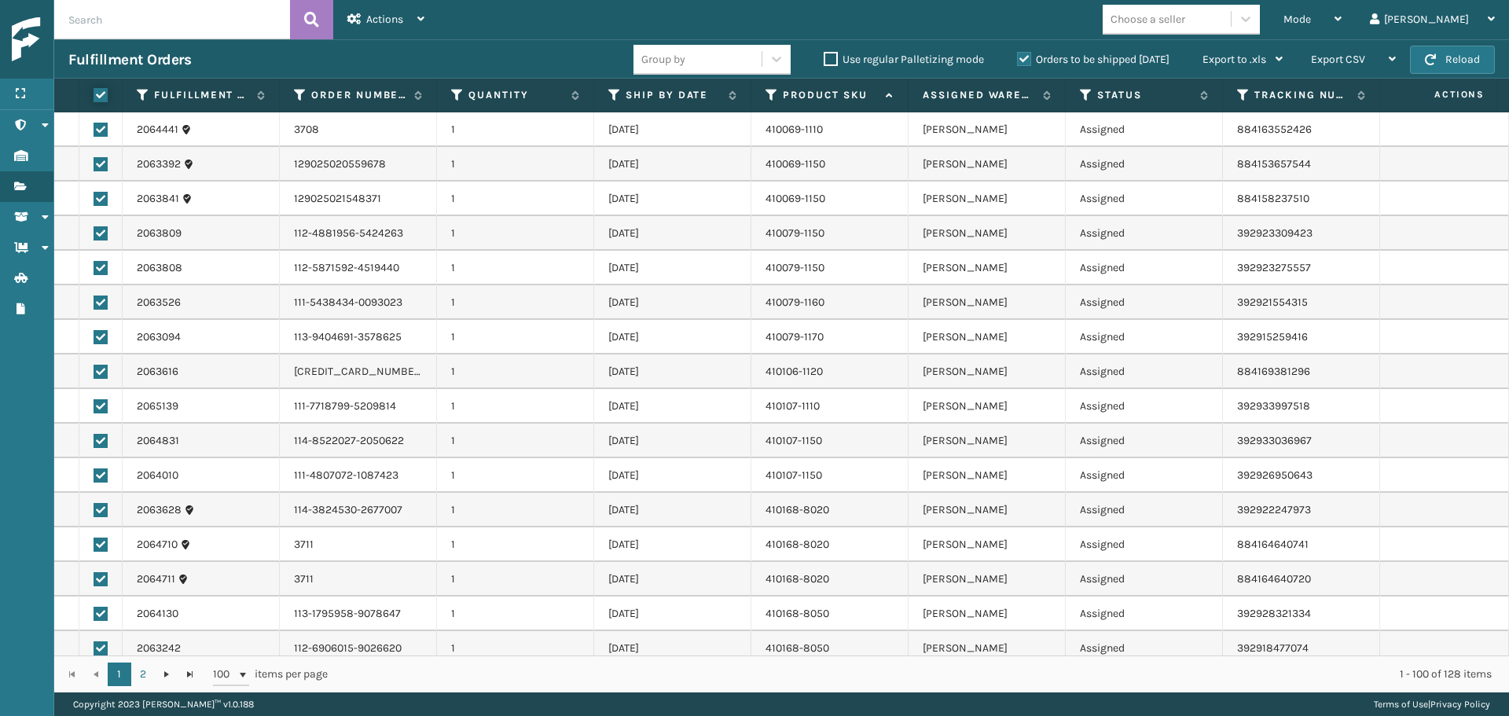
checkbox input "true"
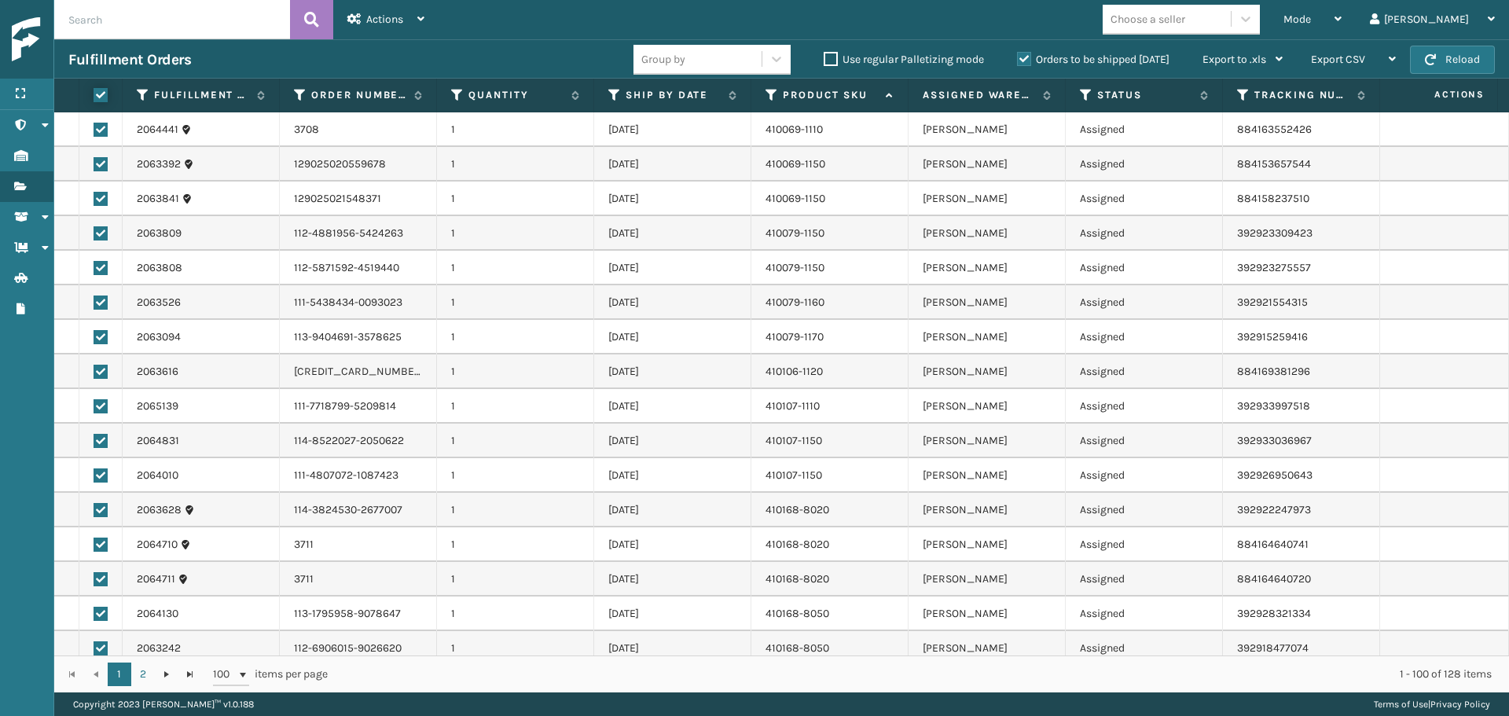
checkbox input "true"
click at [418, 28] on div "Actions" at bounding box center [385, 19] width 77 height 39
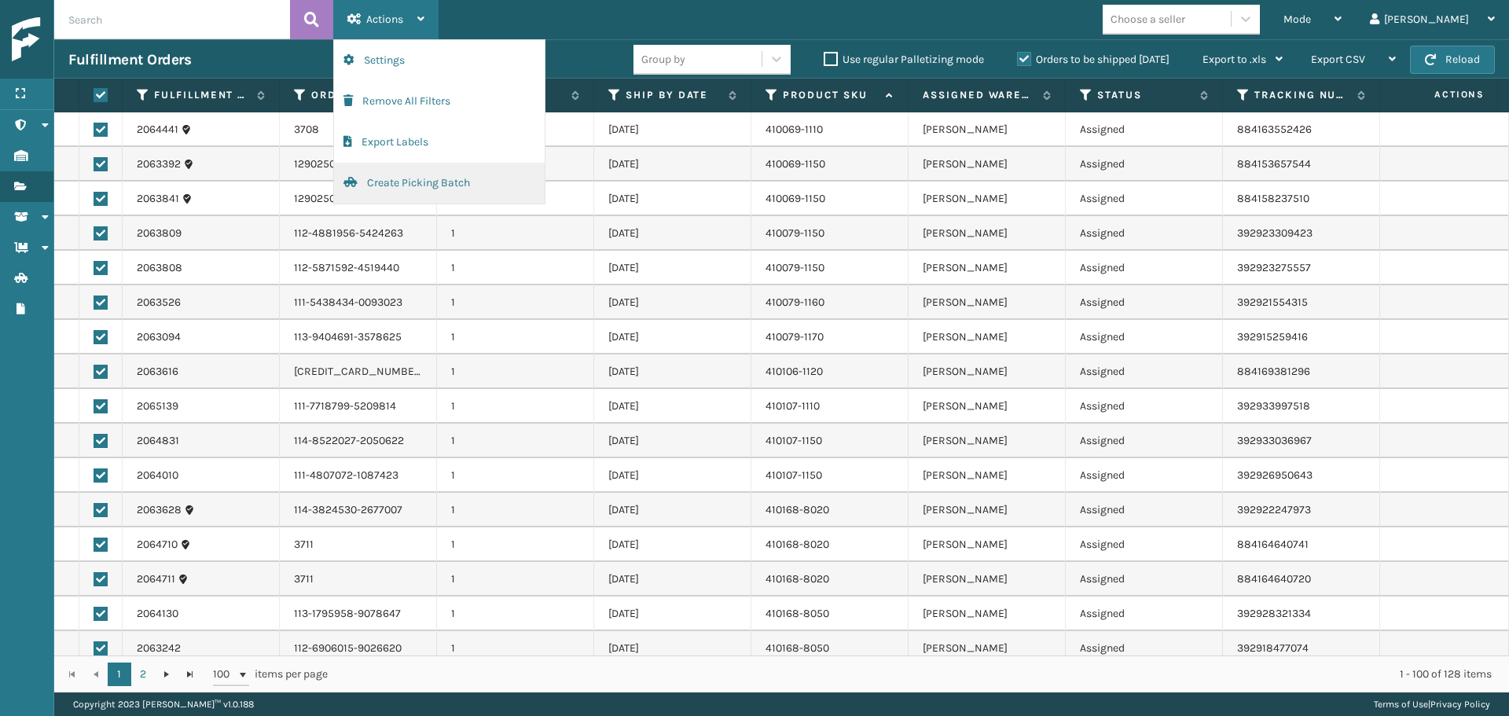
click at [444, 174] on button "Create Picking Batch" at bounding box center [439, 183] width 211 height 41
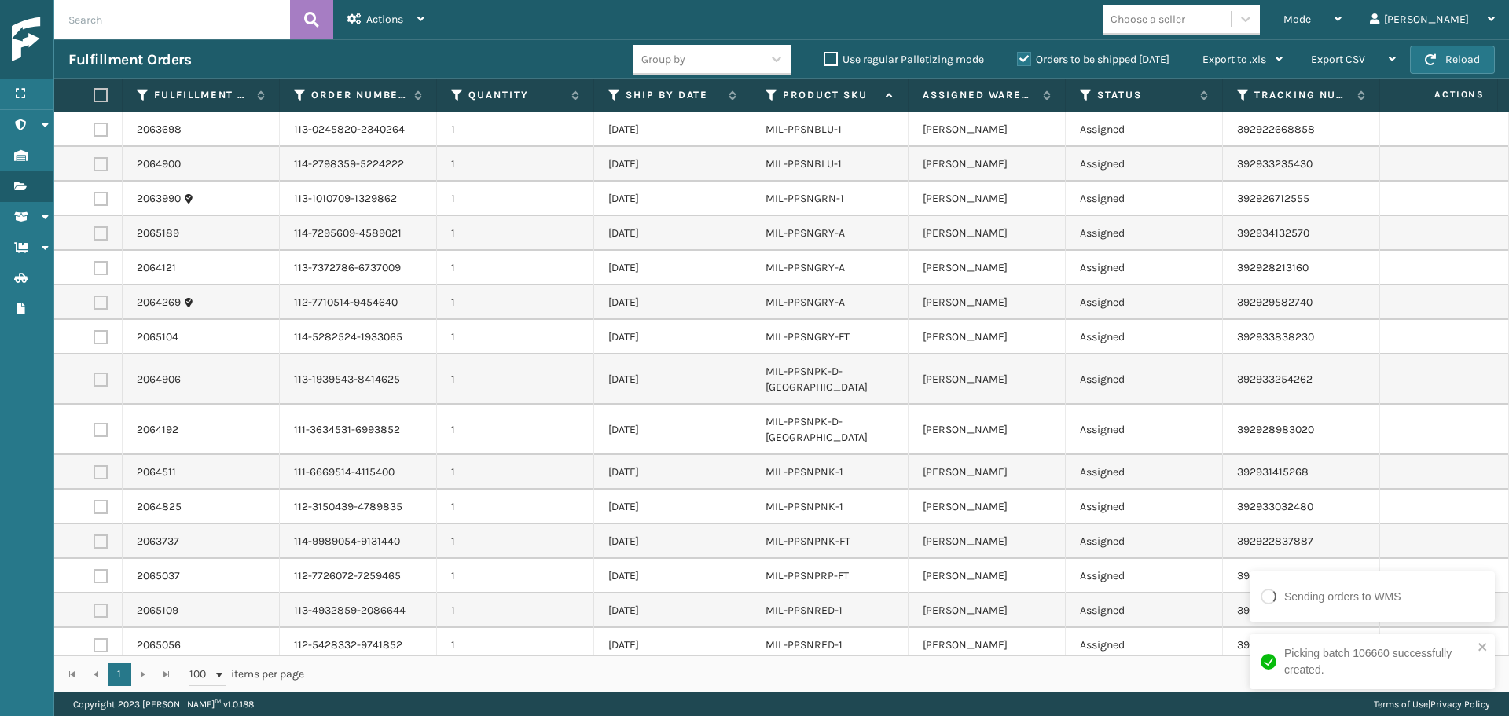
click at [101, 90] on label at bounding box center [98, 95] width 9 height 14
click at [94, 90] on input "checkbox" at bounding box center [94, 95] width 1 height 10
checkbox input "true"
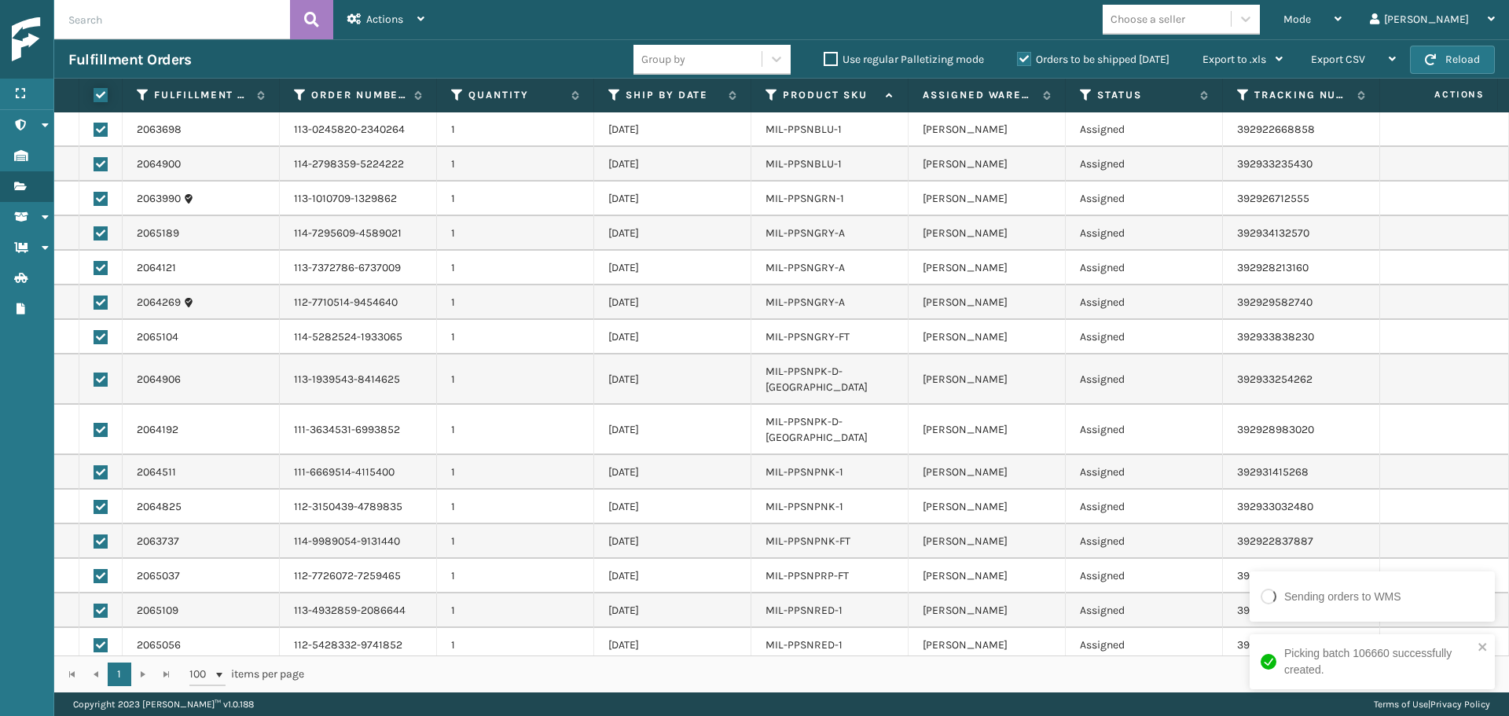
checkbox input "true"
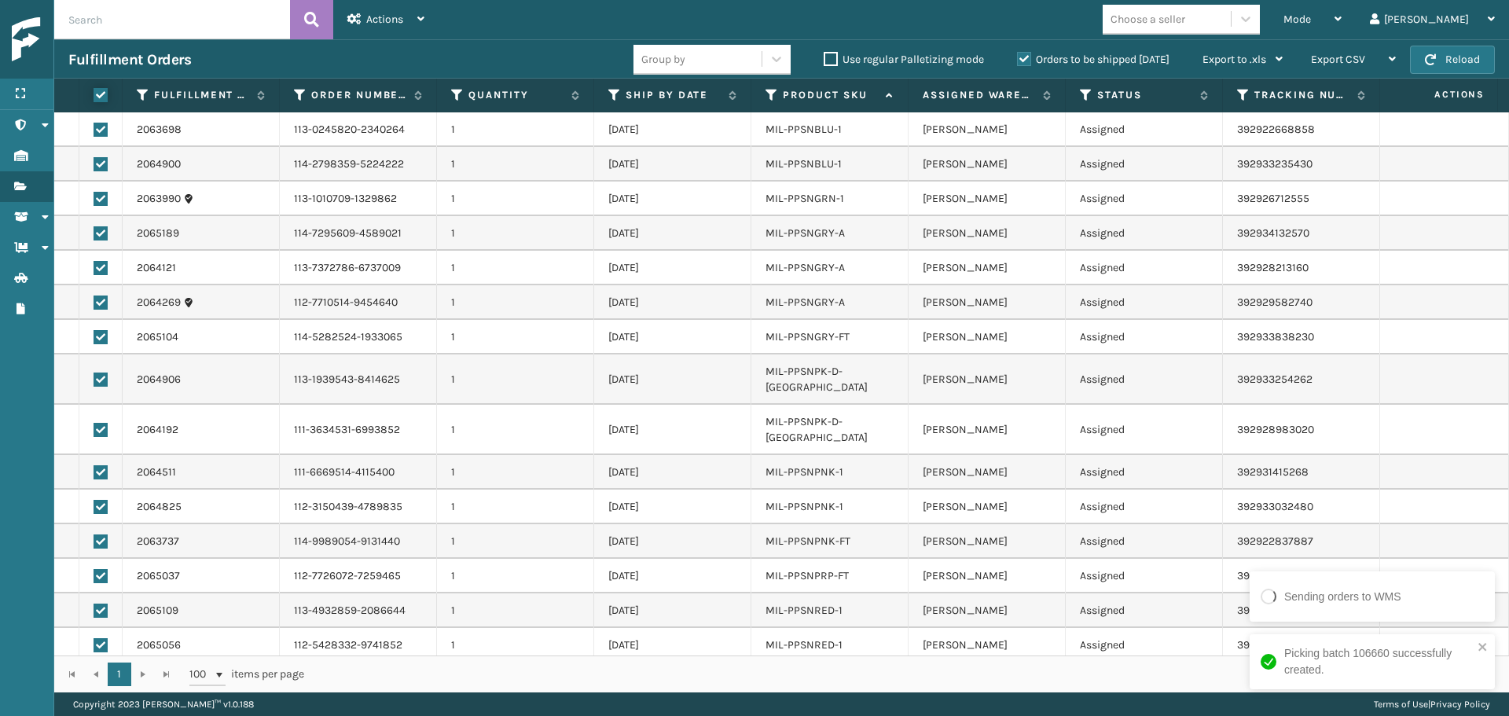
checkbox input "true"
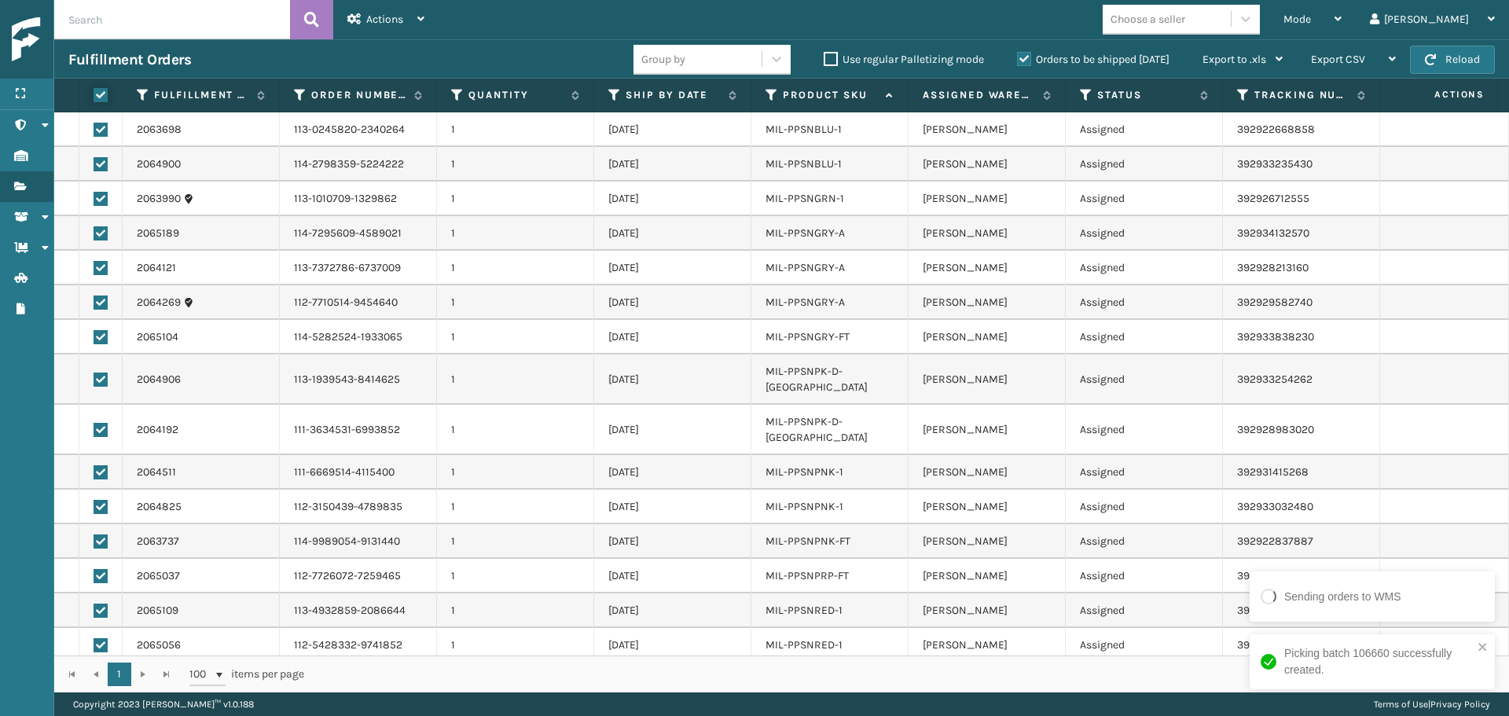
checkbox input "true"
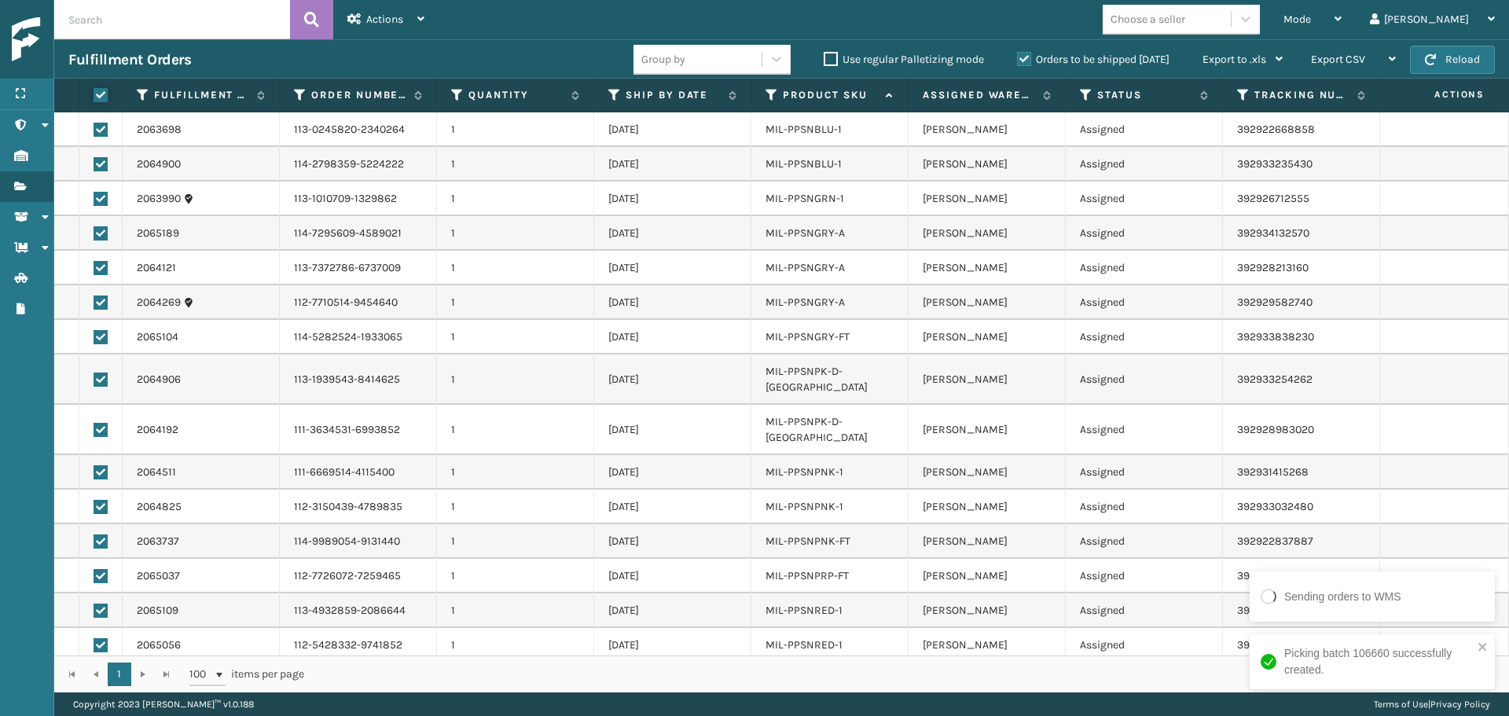
checkbox input "true"
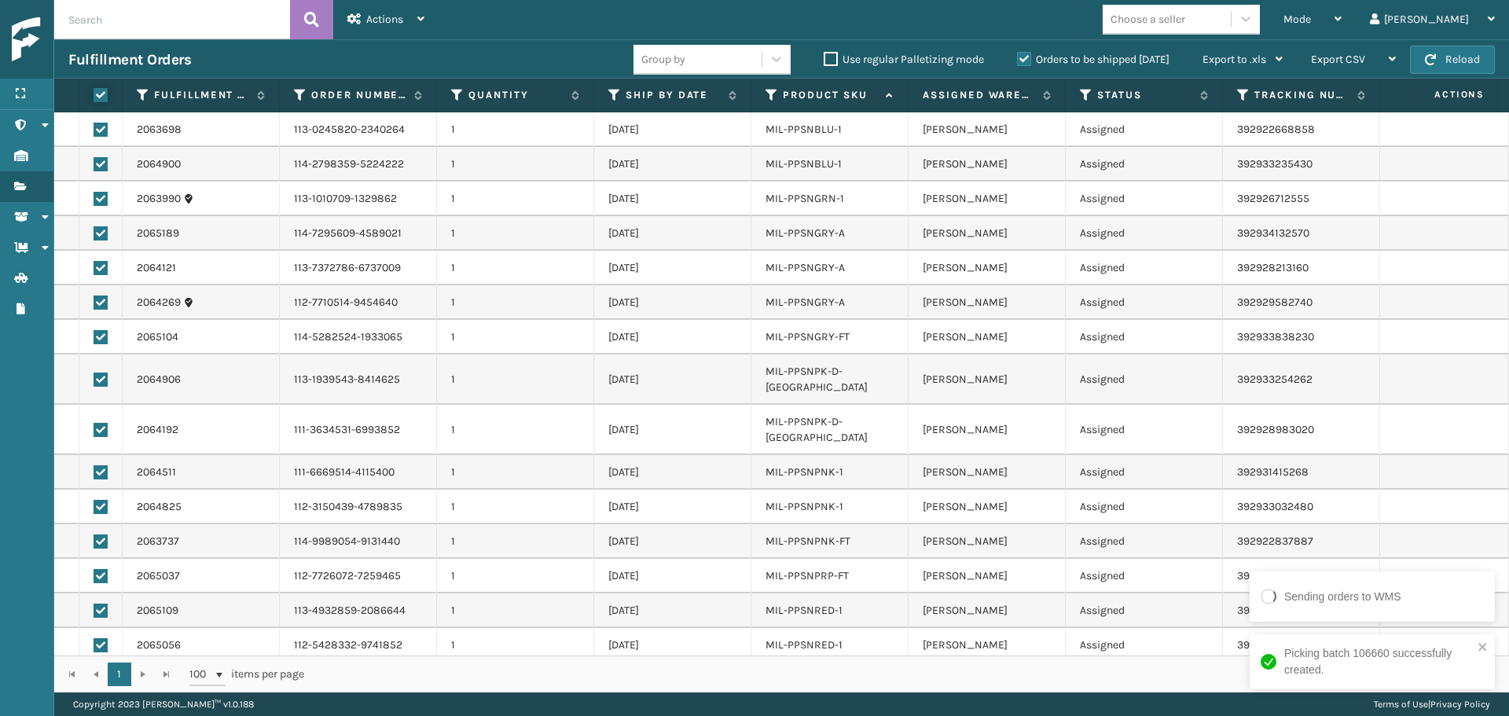
checkbox input "true"
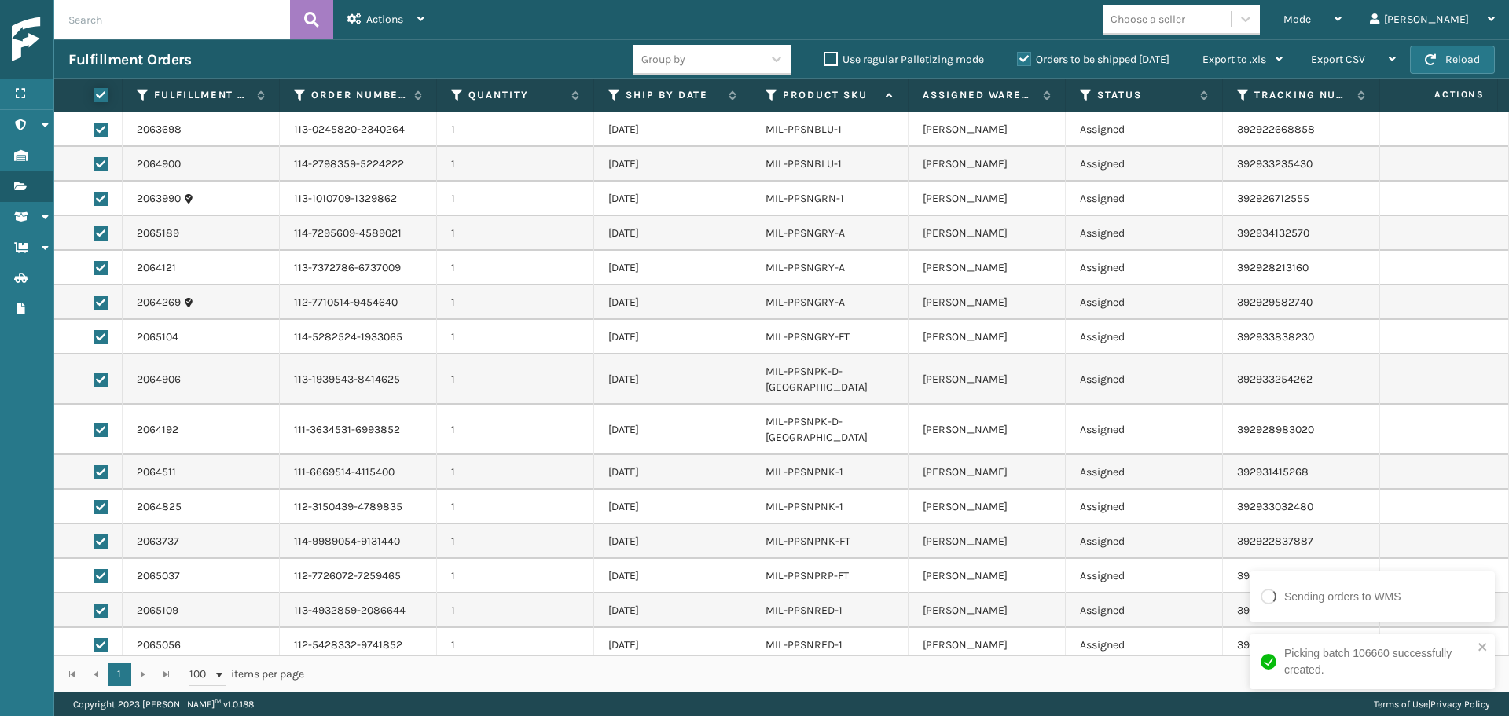
checkbox input "true"
click at [428, 22] on div "Actions Settings Remove All Filters Export Labels Create Picking Batch" at bounding box center [385, 19] width 105 height 39
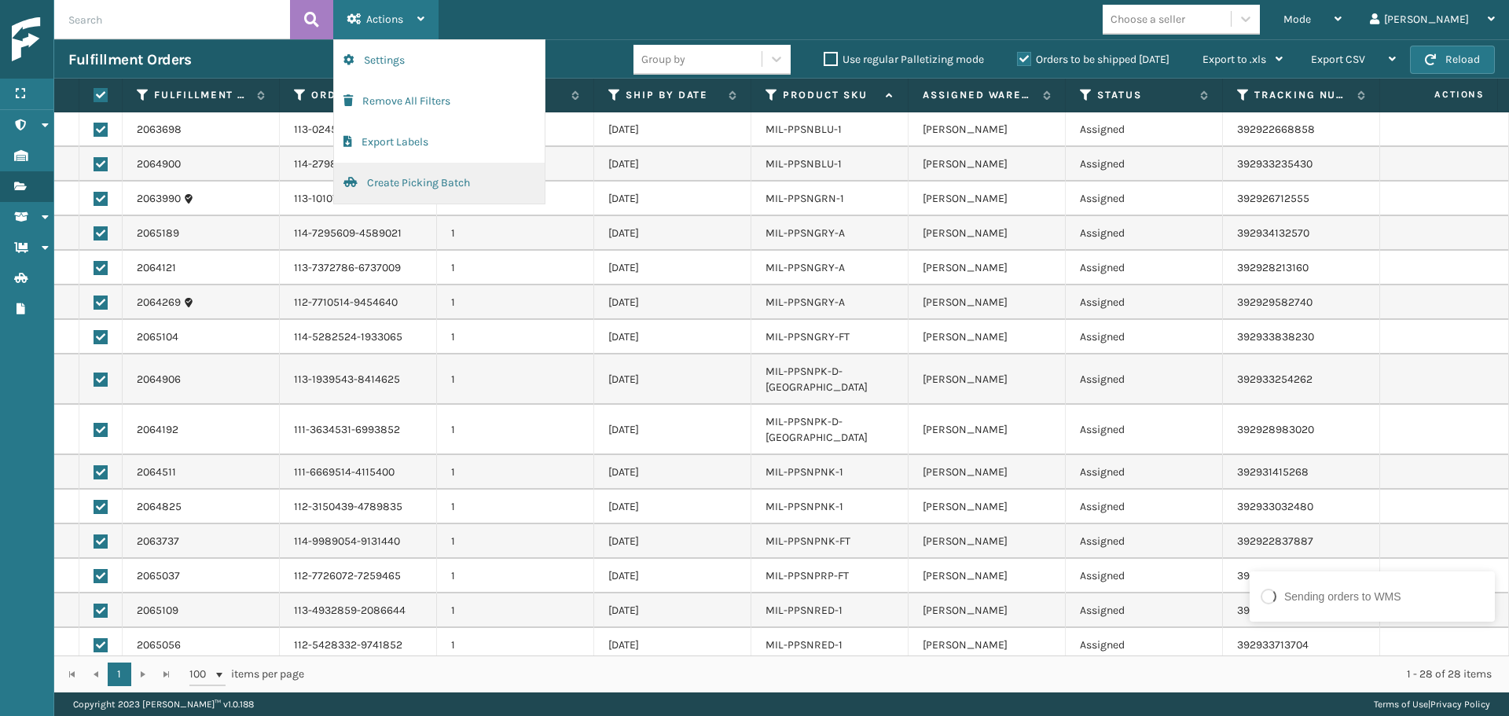
click at [489, 190] on button "Create Picking Batch" at bounding box center [439, 183] width 211 height 41
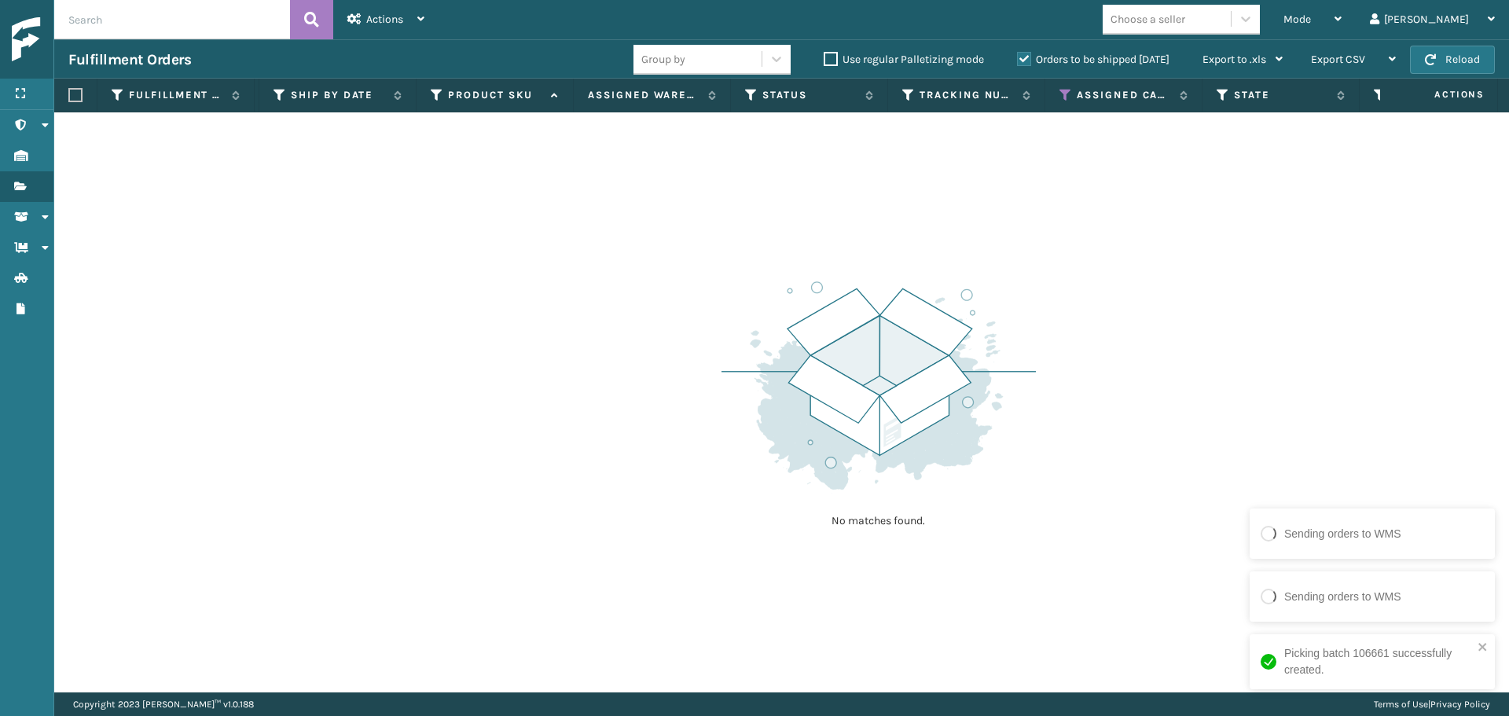
scroll to position [0, 472]
click at [934, 99] on icon at bounding box center [929, 95] width 13 height 14
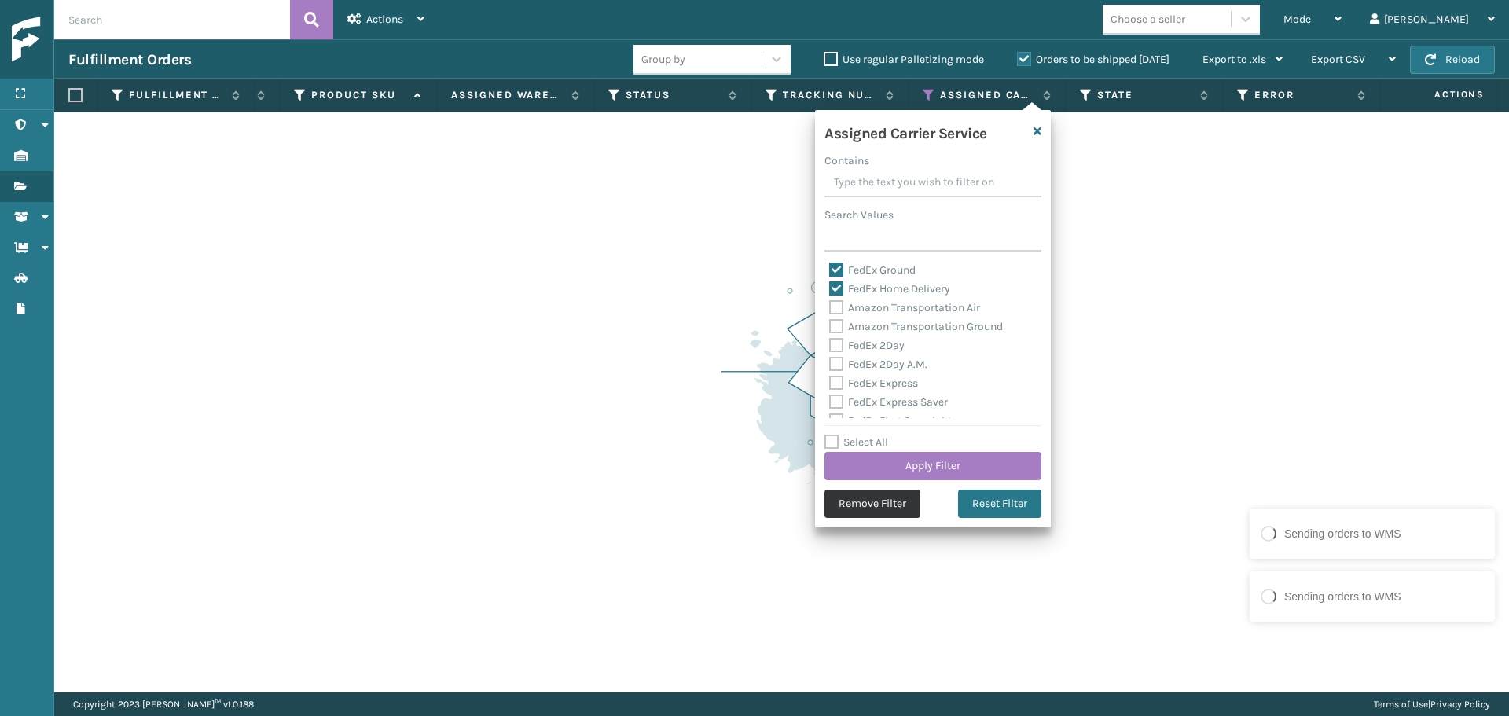
click at [893, 512] on button "Remove Filter" at bounding box center [872, 504] width 96 height 28
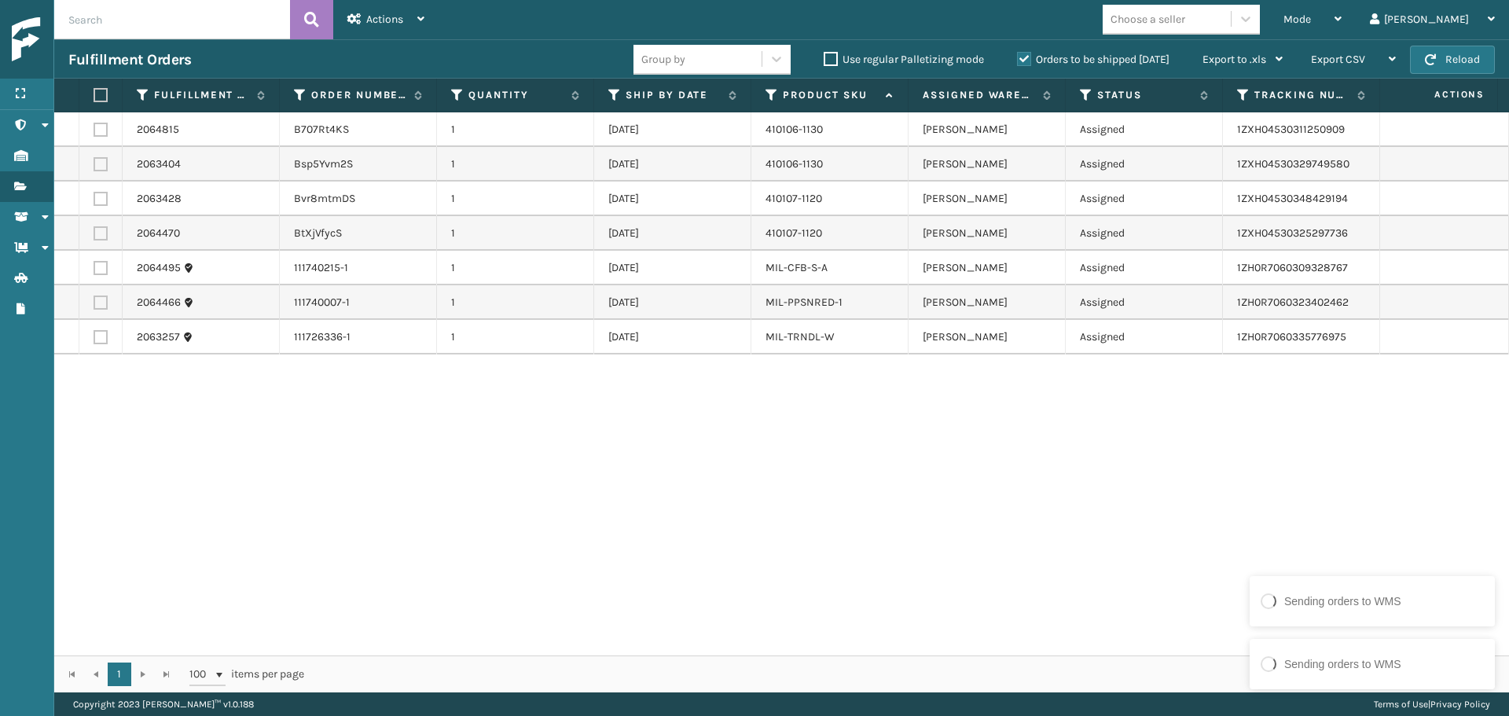
click at [97, 101] on label at bounding box center [98, 95] width 9 height 14
click at [94, 101] on input "checkbox" at bounding box center [94, 95] width 1 height 10
checkbox input "true"
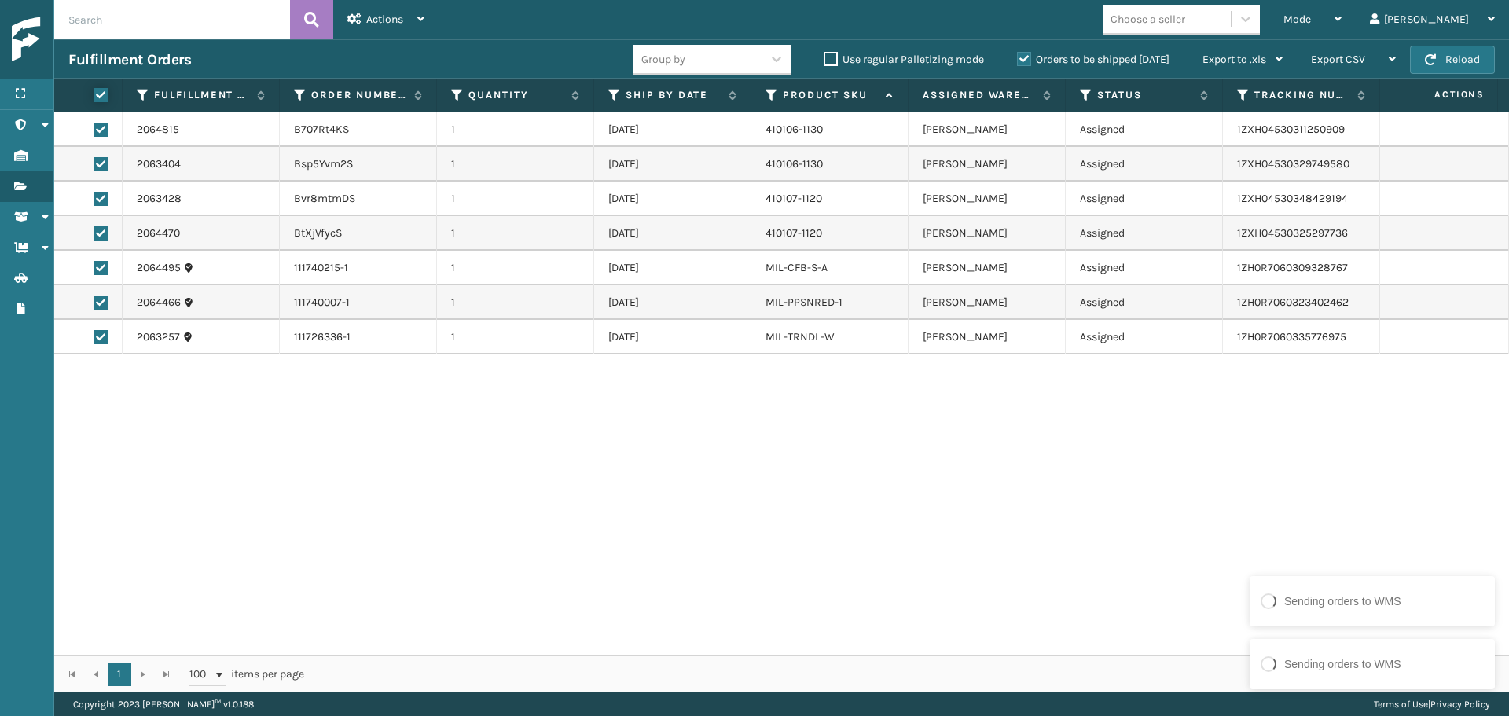
checkbox input "true"
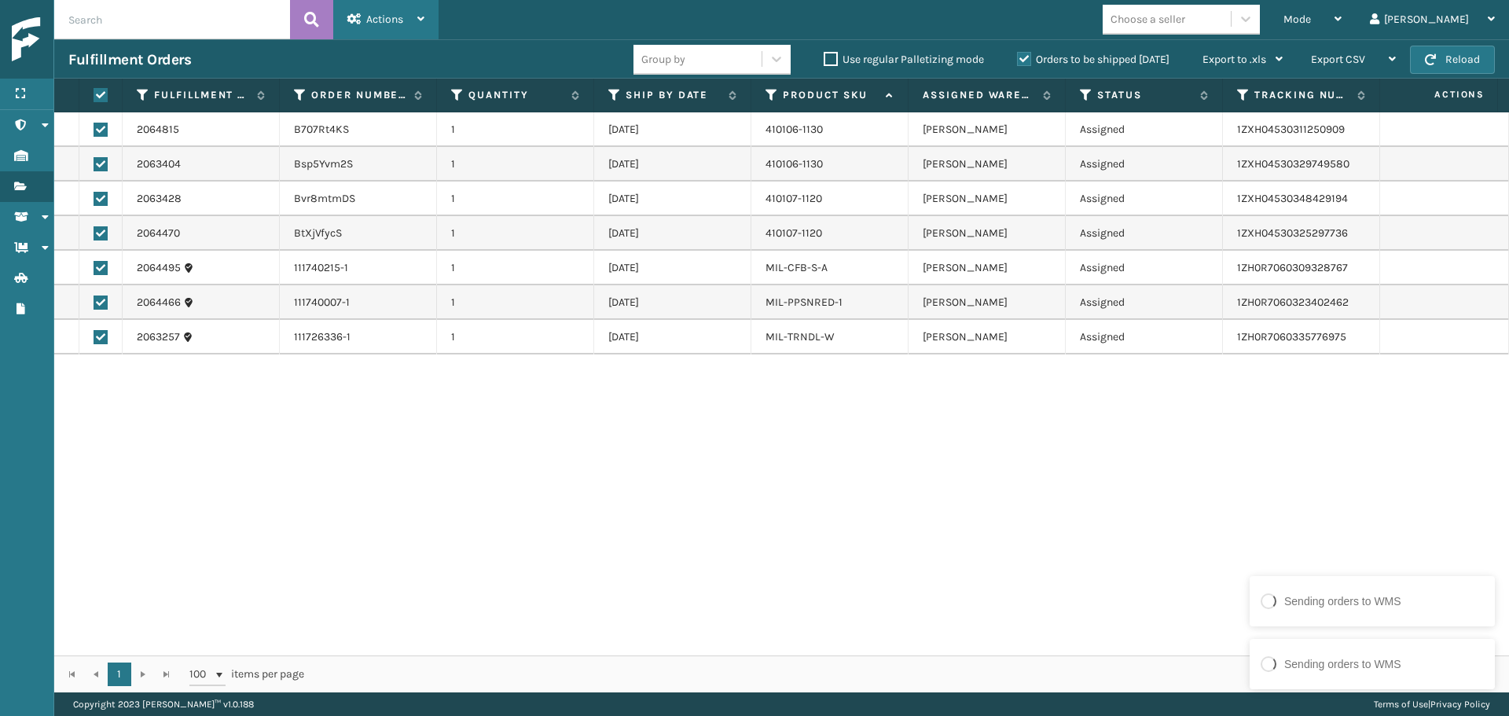
click at [424, 15] on icon at bounding box center [420, 18] width 7 height 11
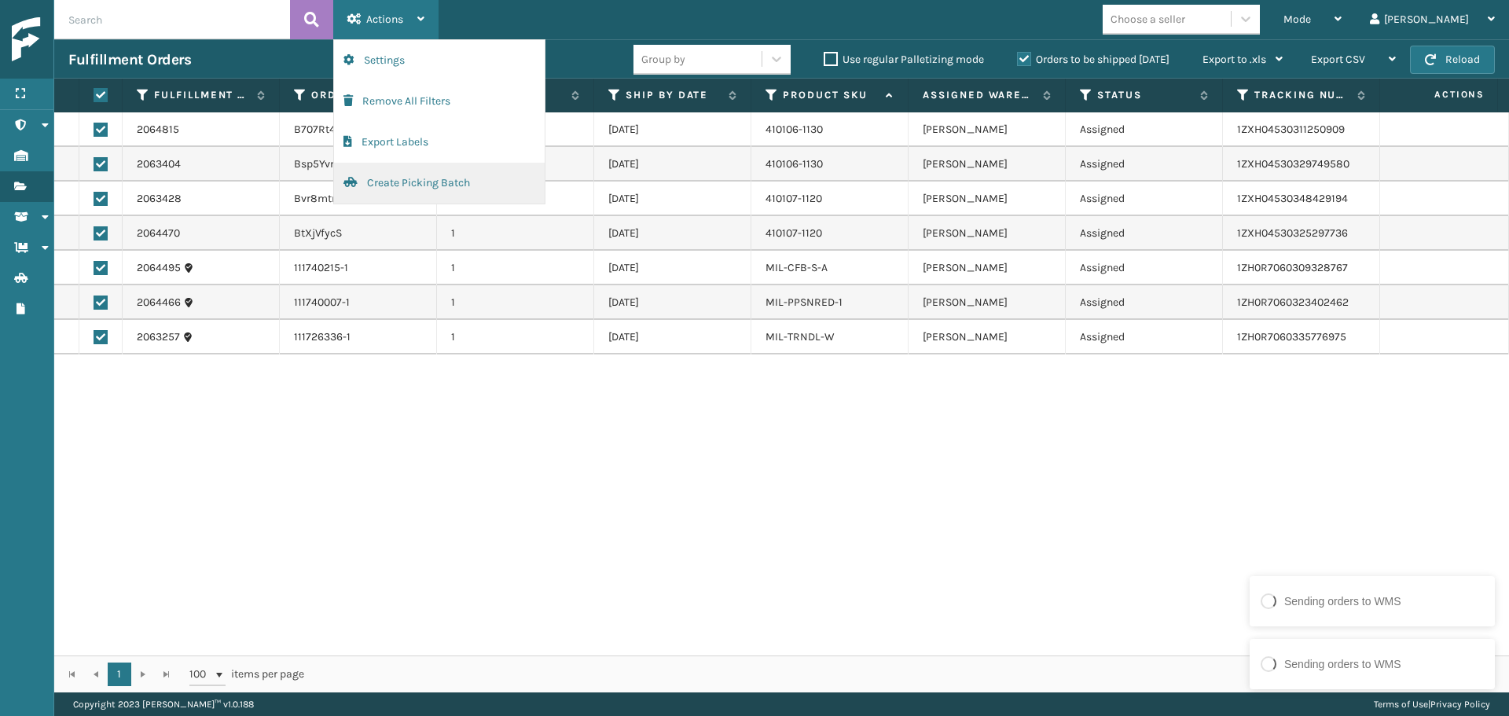
click at [472, 185] on button "Create Picking Batch" at bounding box center [439, 183] width 211 height 41
